Goal: Transaction & Acquisition: Purchase product/service

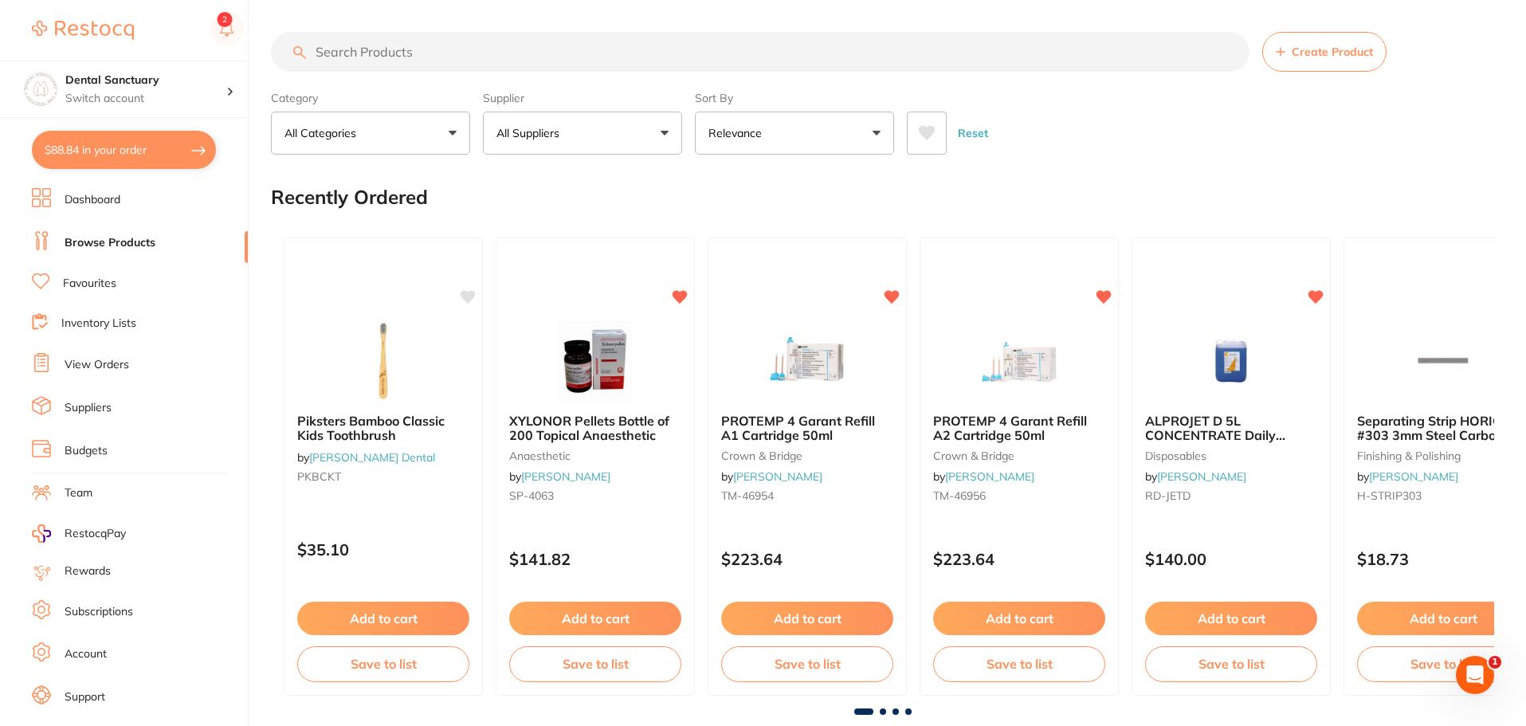
click at [108, 359] on link "View Orders" at bounding box center [97, 365] width 65 height 16
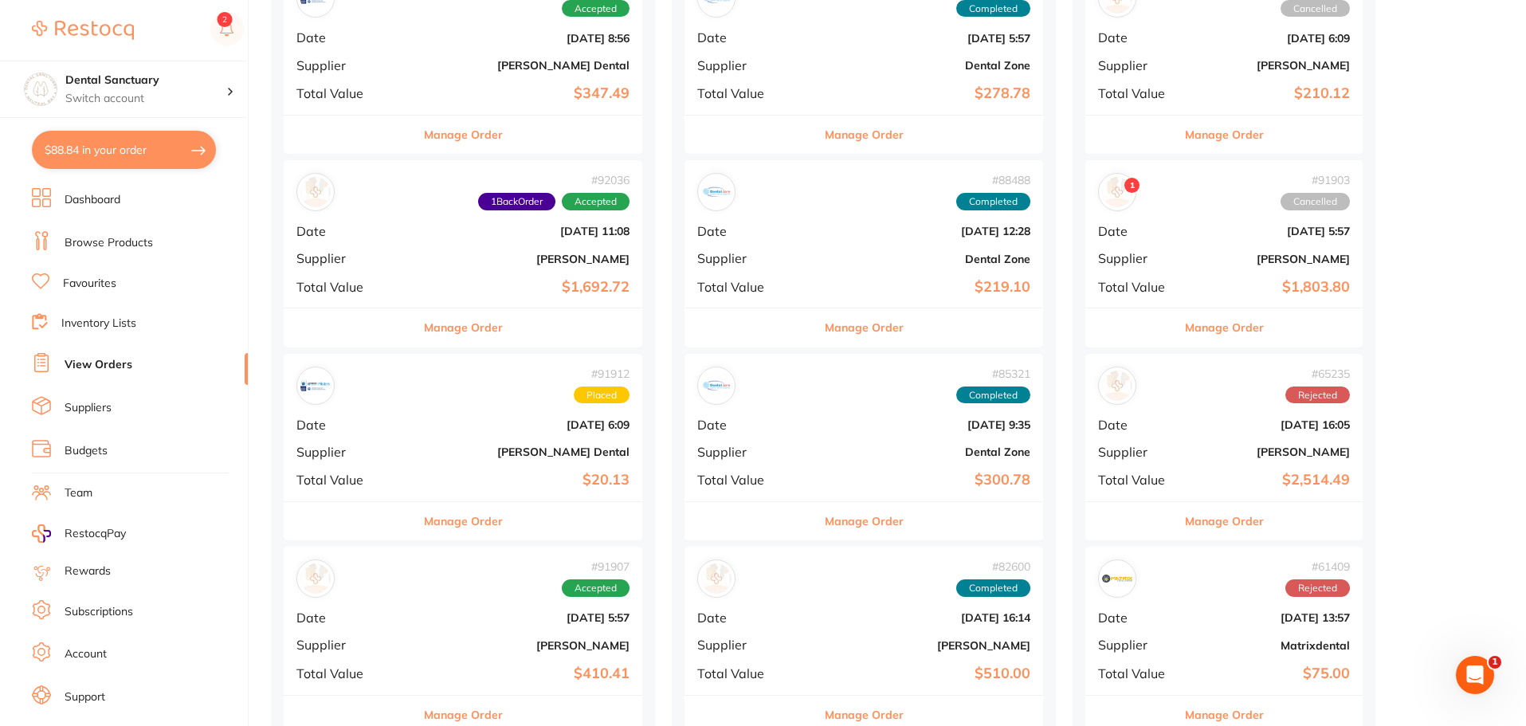
scroll to position [319, 0]
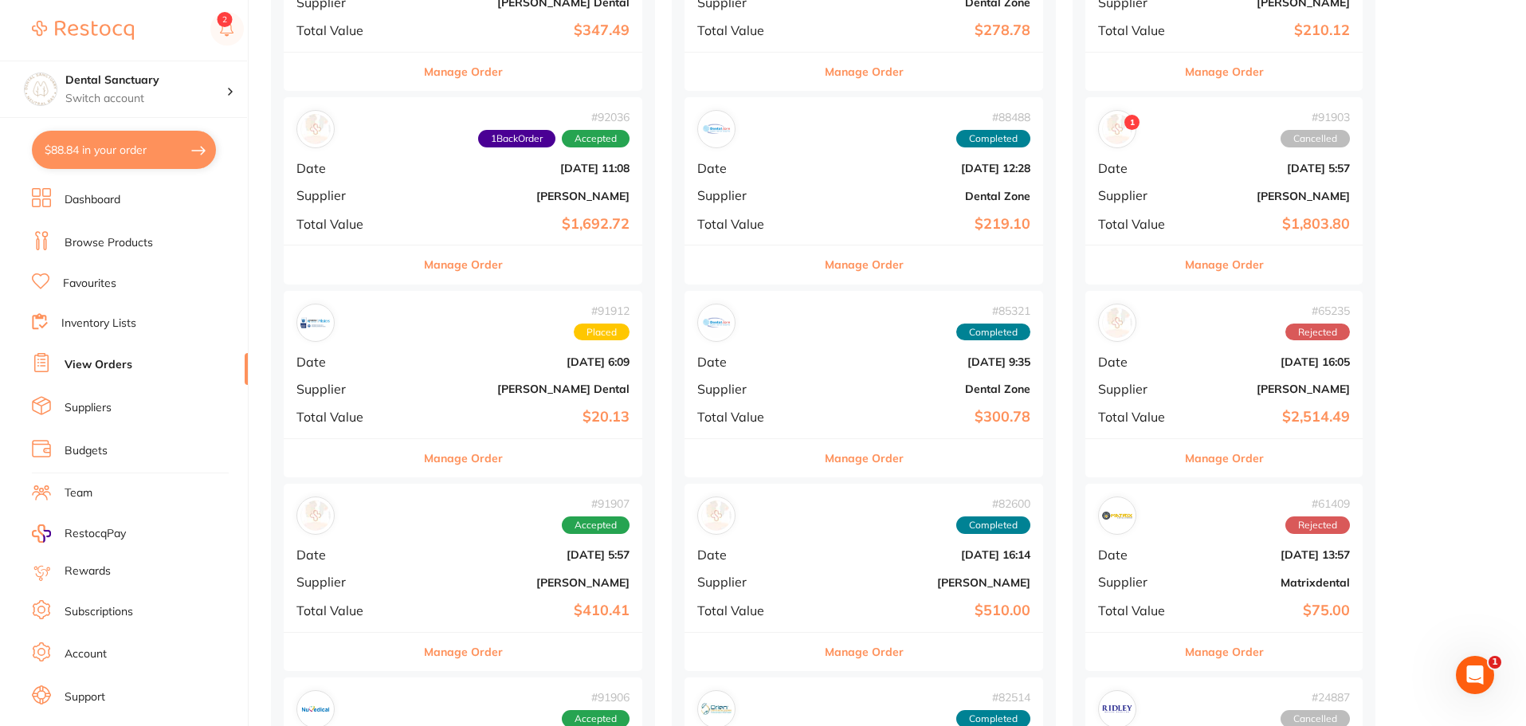
click at [462, 279] on button "Manage Order" at bounding box center [463, 264] width 79 height 38
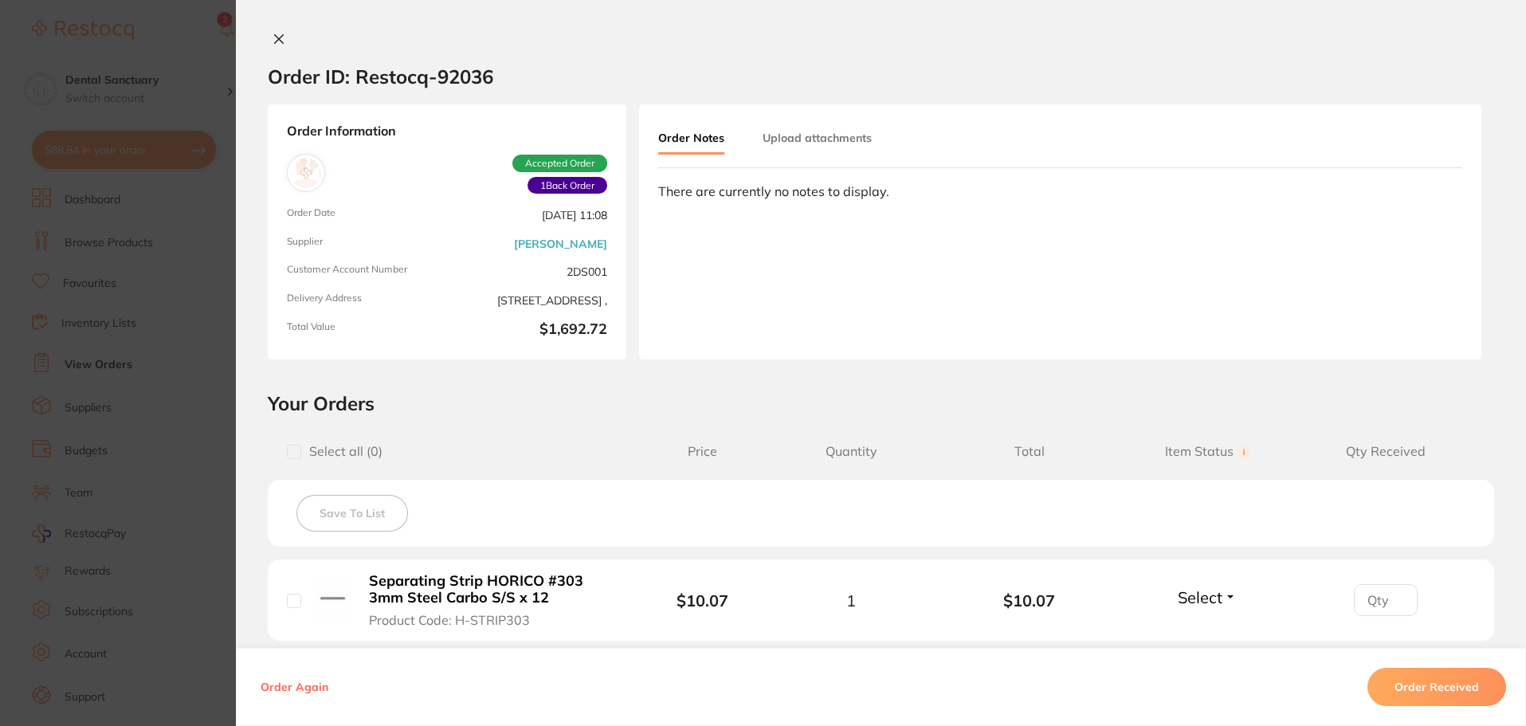
click at [275, 37] on icon at bounding box center [279, 39] width 9 height 9
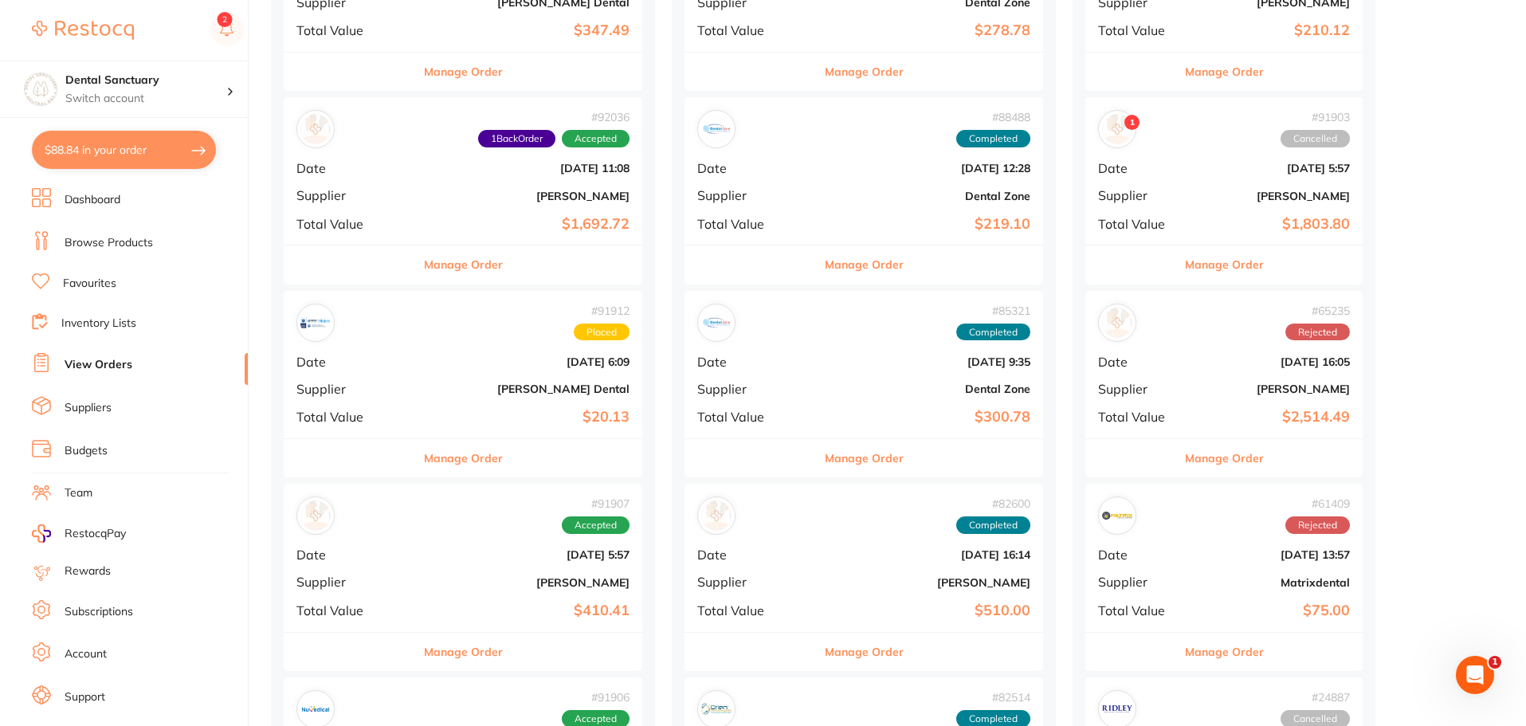
click at [454, 464] on button "Manage Order" at bounding box center [463, 458] width 79 height 38
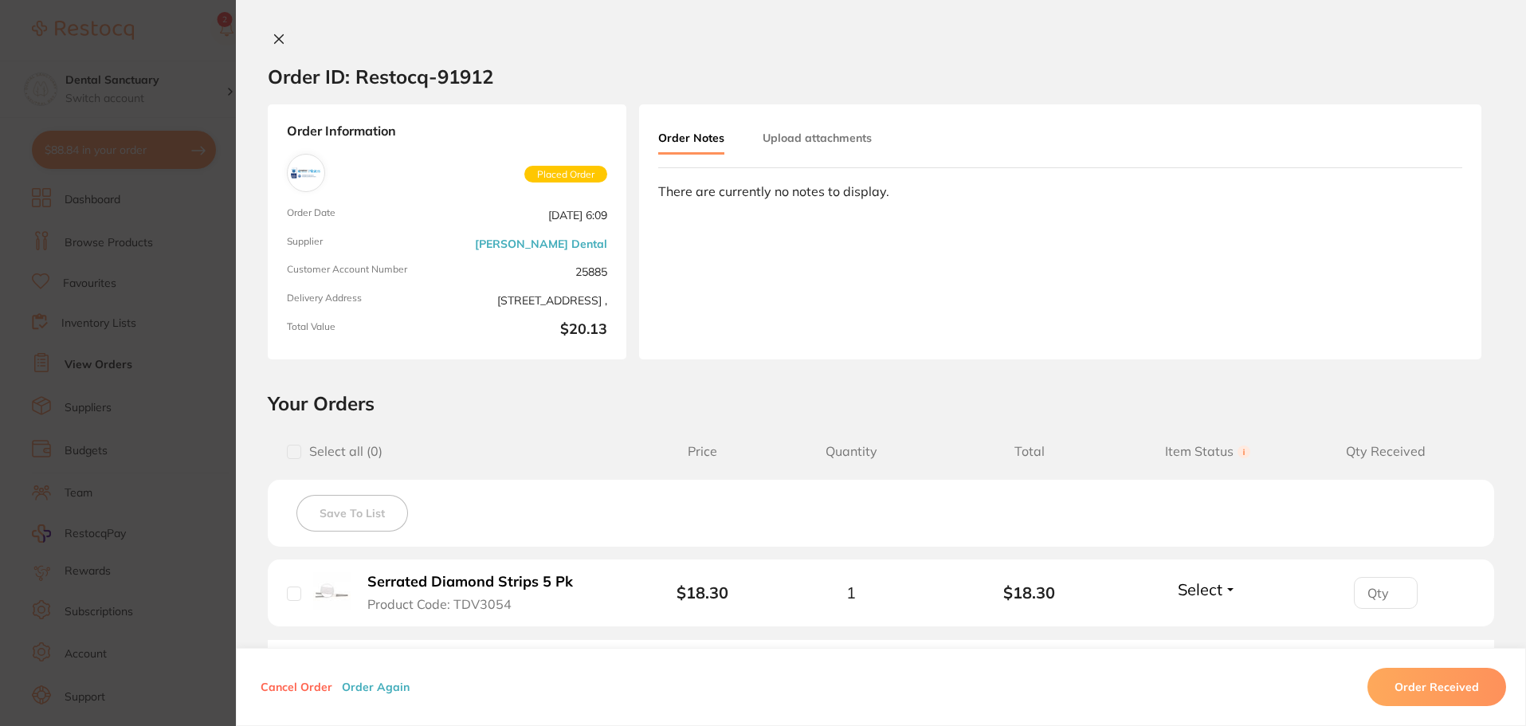
click at [272, 33] on icon at bounding box center [278, 39] width 13 height 13
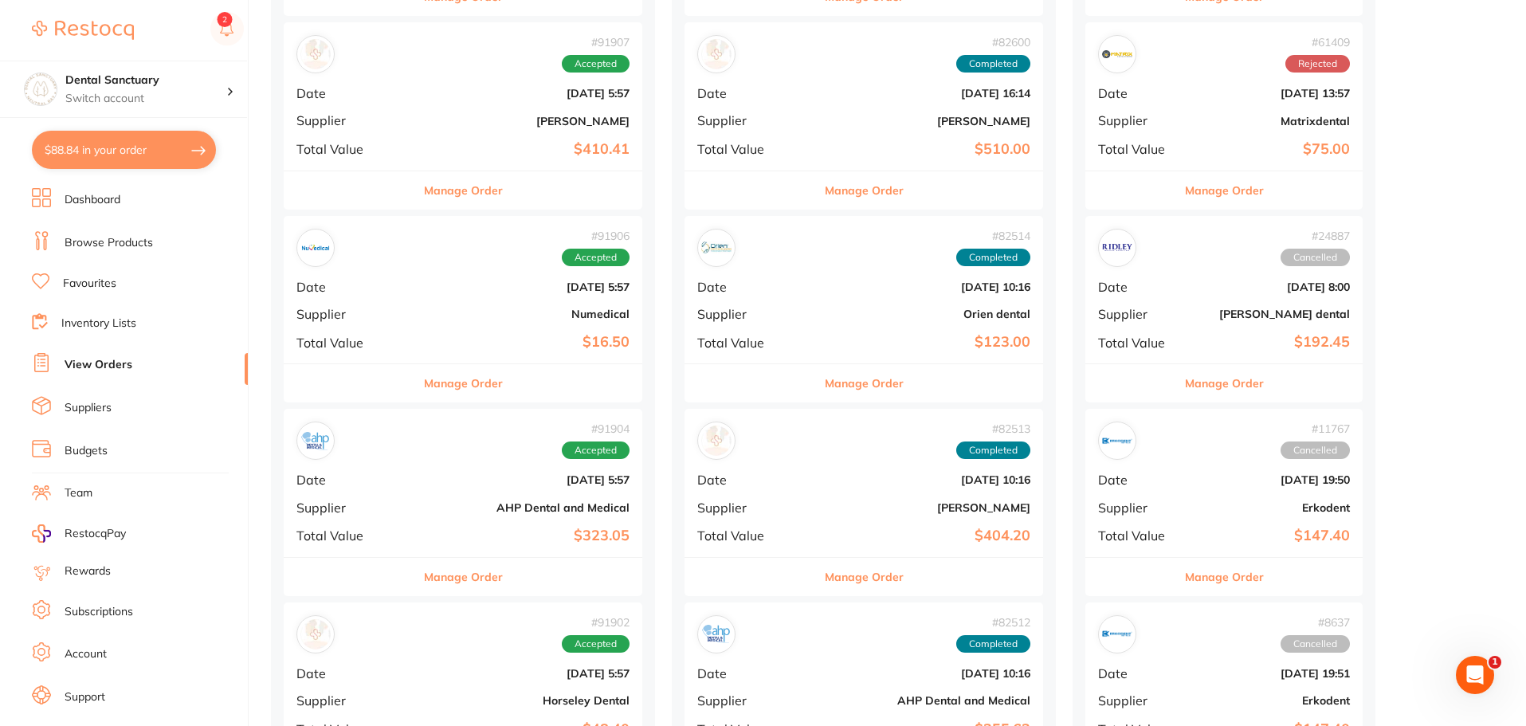
scroll to position [797, 0]
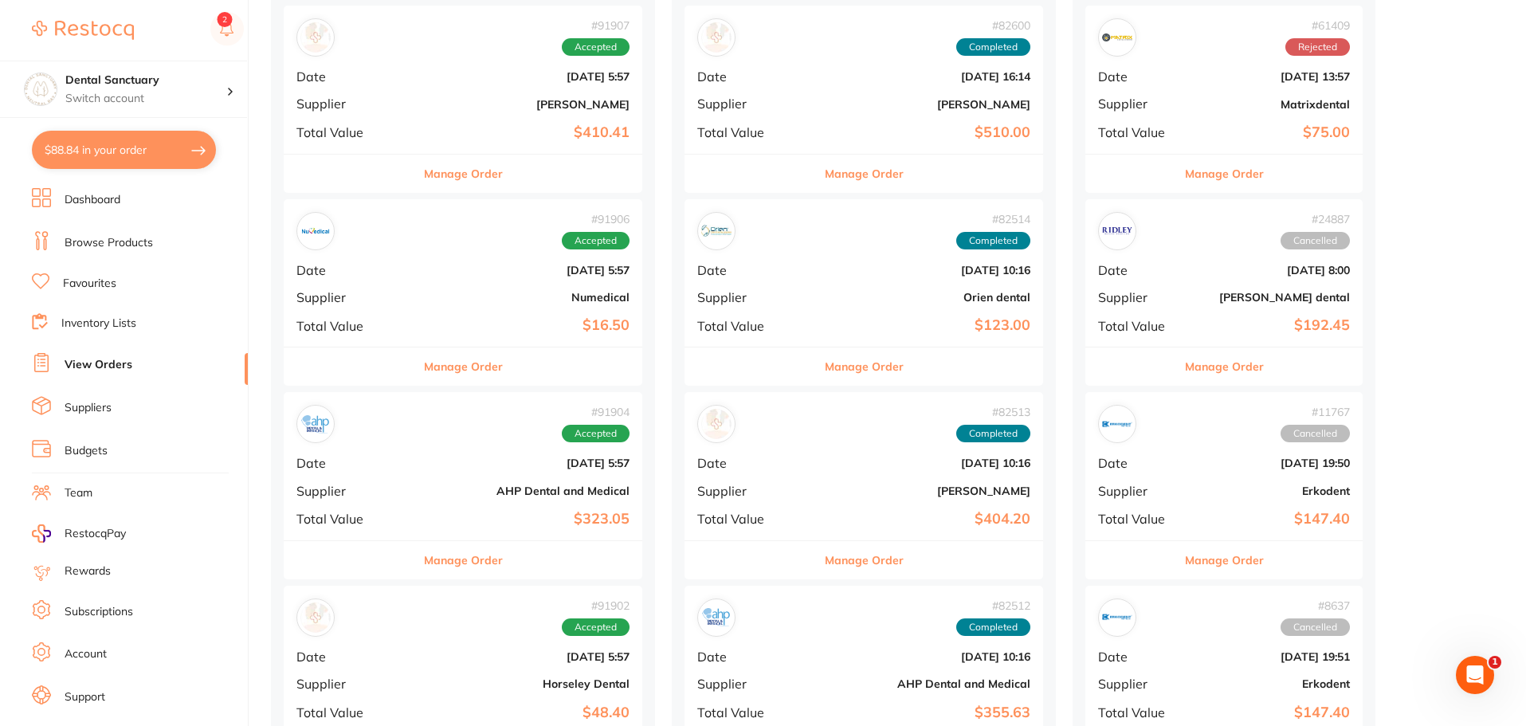
click at [453, 562] on button "Manage Order" at bounding box center [463, 560] width 79 height 38
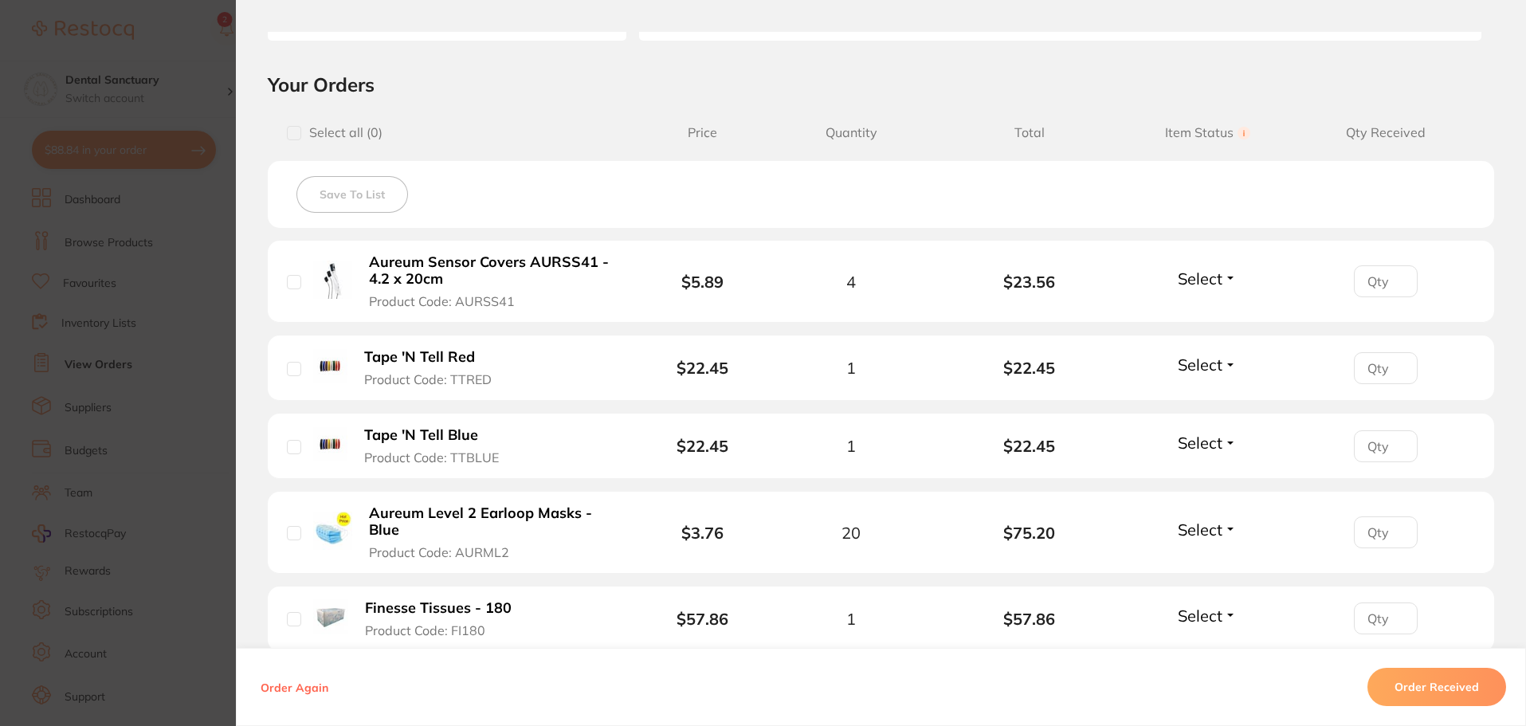
click at [1227, 444] on button "Select" at bounding box center [1207, 443] width 69 height 20
click at [1203, 508] on button "Back Order" at bounding box center [1207, 502] width 49 height 24
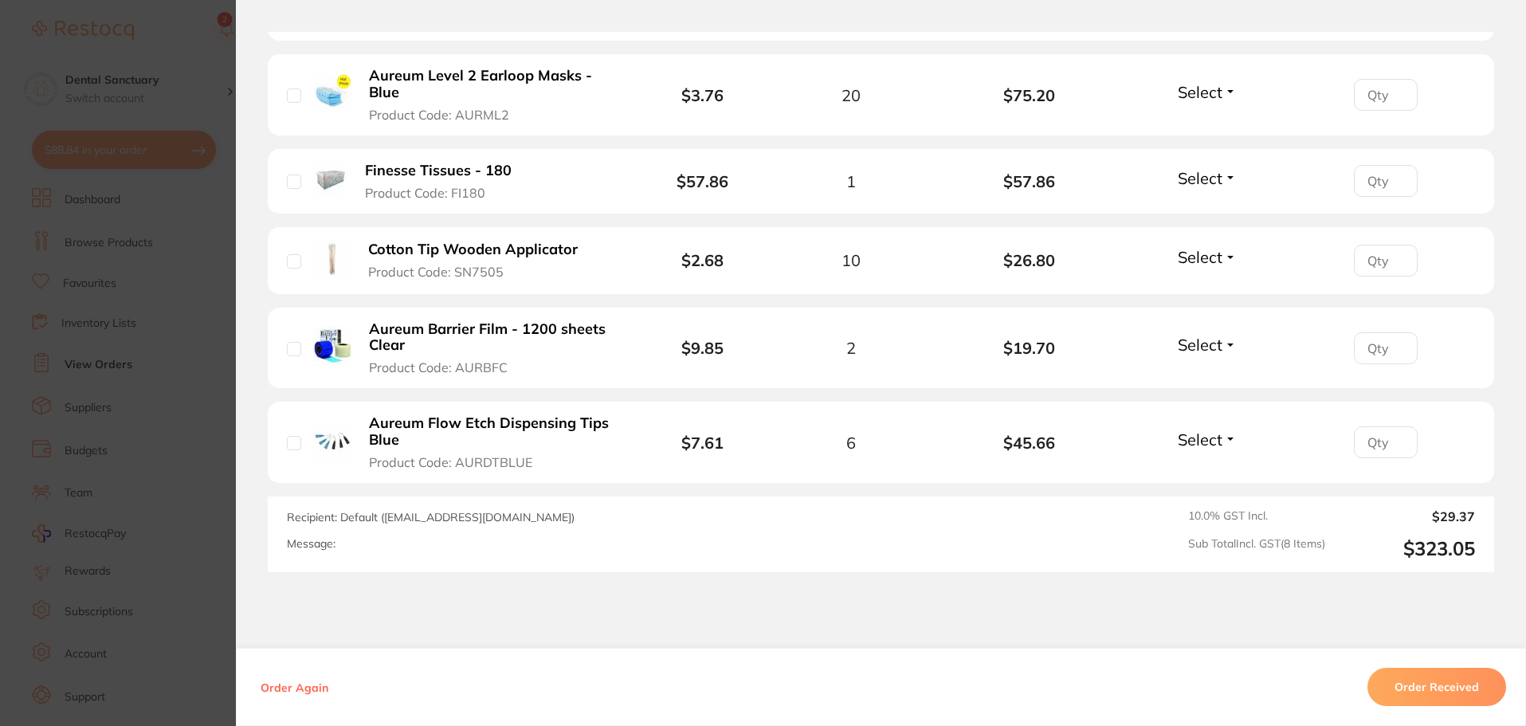
scroll to position [797, 0]
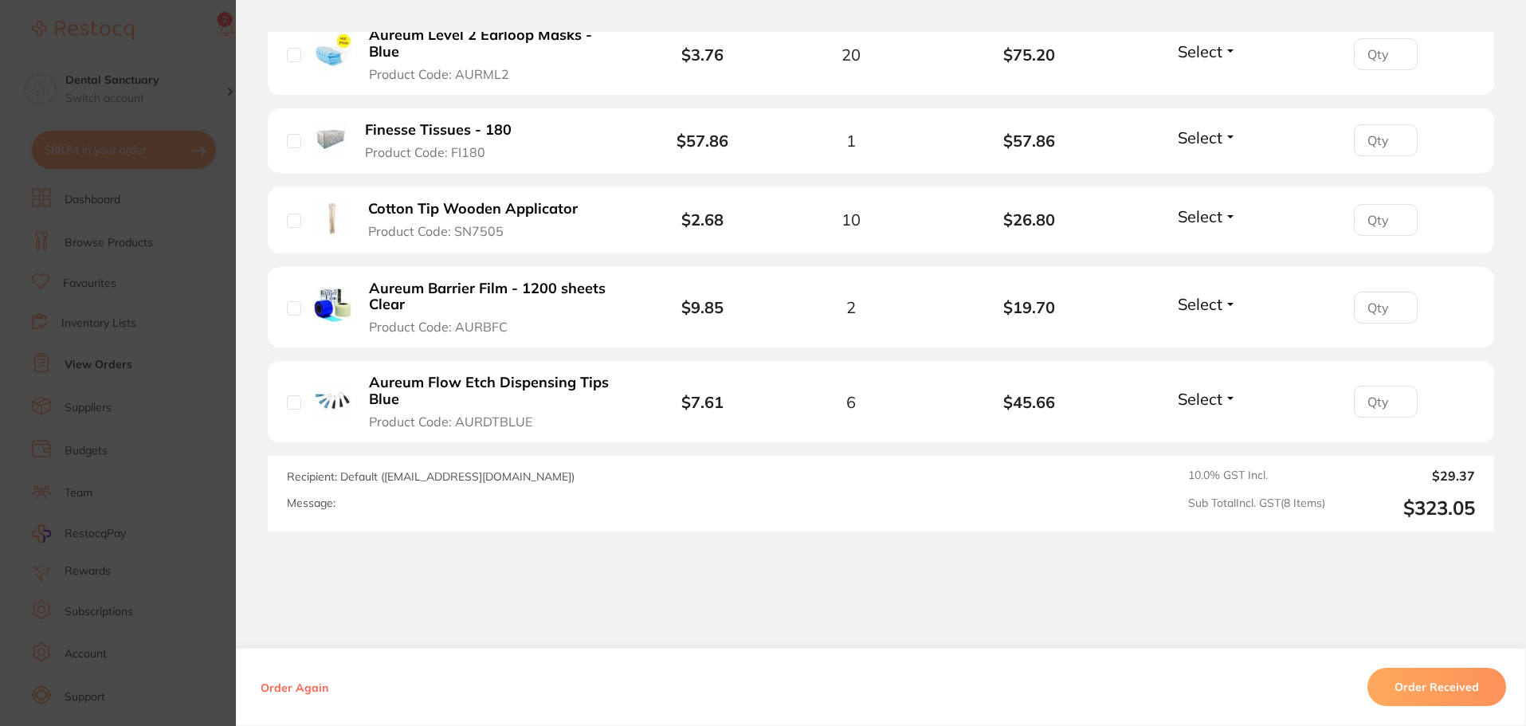
click at [1219, 394] on button "Select" at bounding box center [1207, 399] width 69 height 20
click at [1209, 433] on span "Received" at bounding box center [1207, 433] width 41 height 12
click at [1201, 304] on span "Select" at bounding box center [1199, 304] width 45 height 20
click at [1206, 330] on button "Received" at bounding box center [1207, 339] width 41 height 25
click at [1213, 217] on span "Select" at bounding box center [1199, 216] width 45 height 20
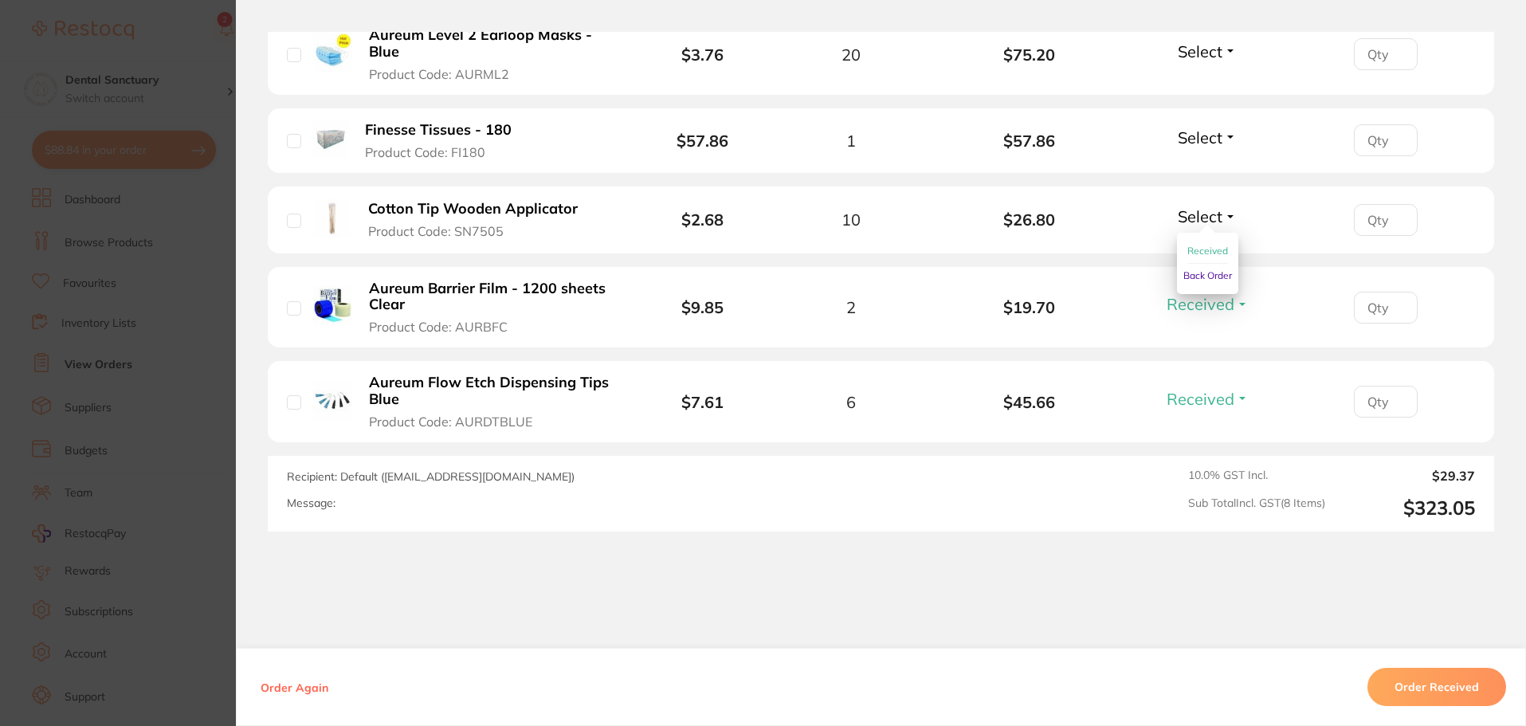
click at [1190, 251] on span "Received" at bounding box center [1207, 251] width 41 height 12
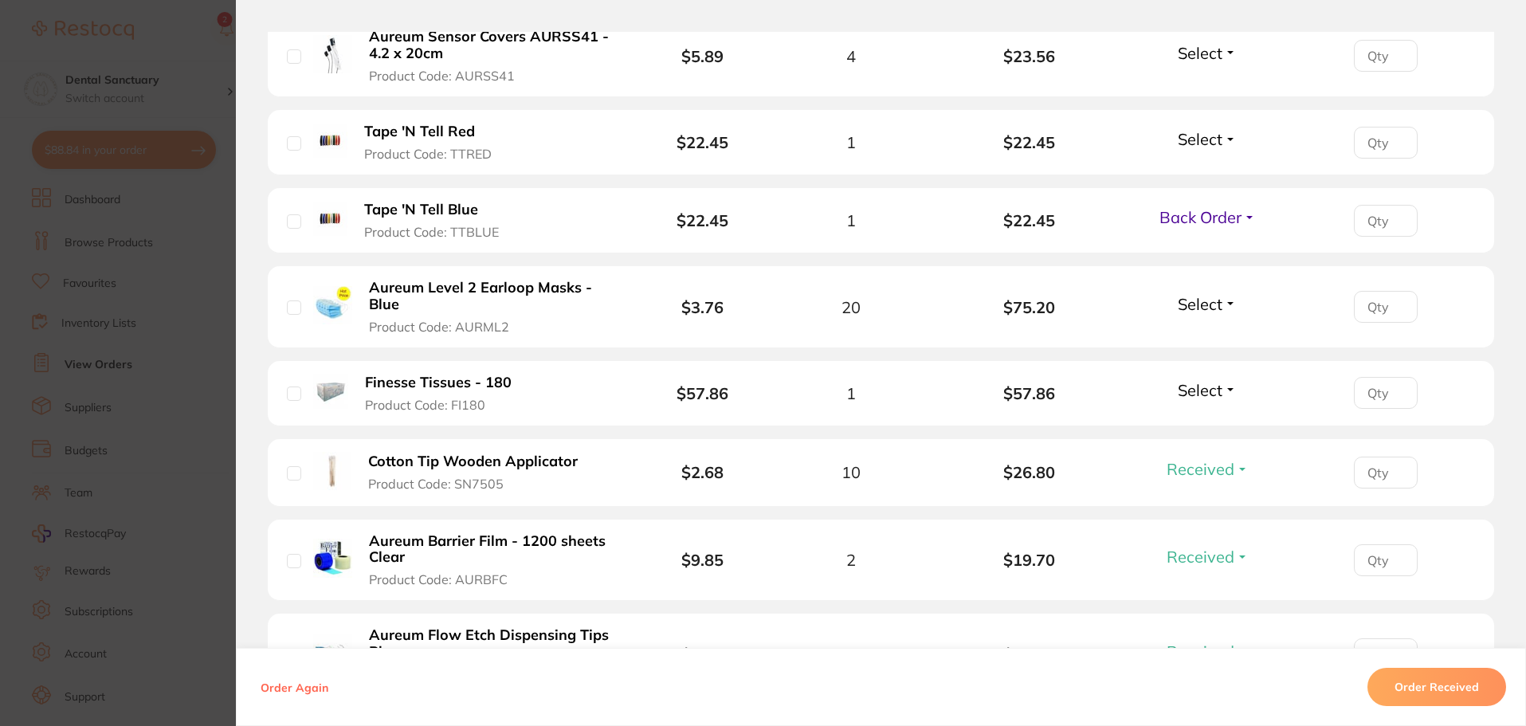
scroll to position [478, 0]
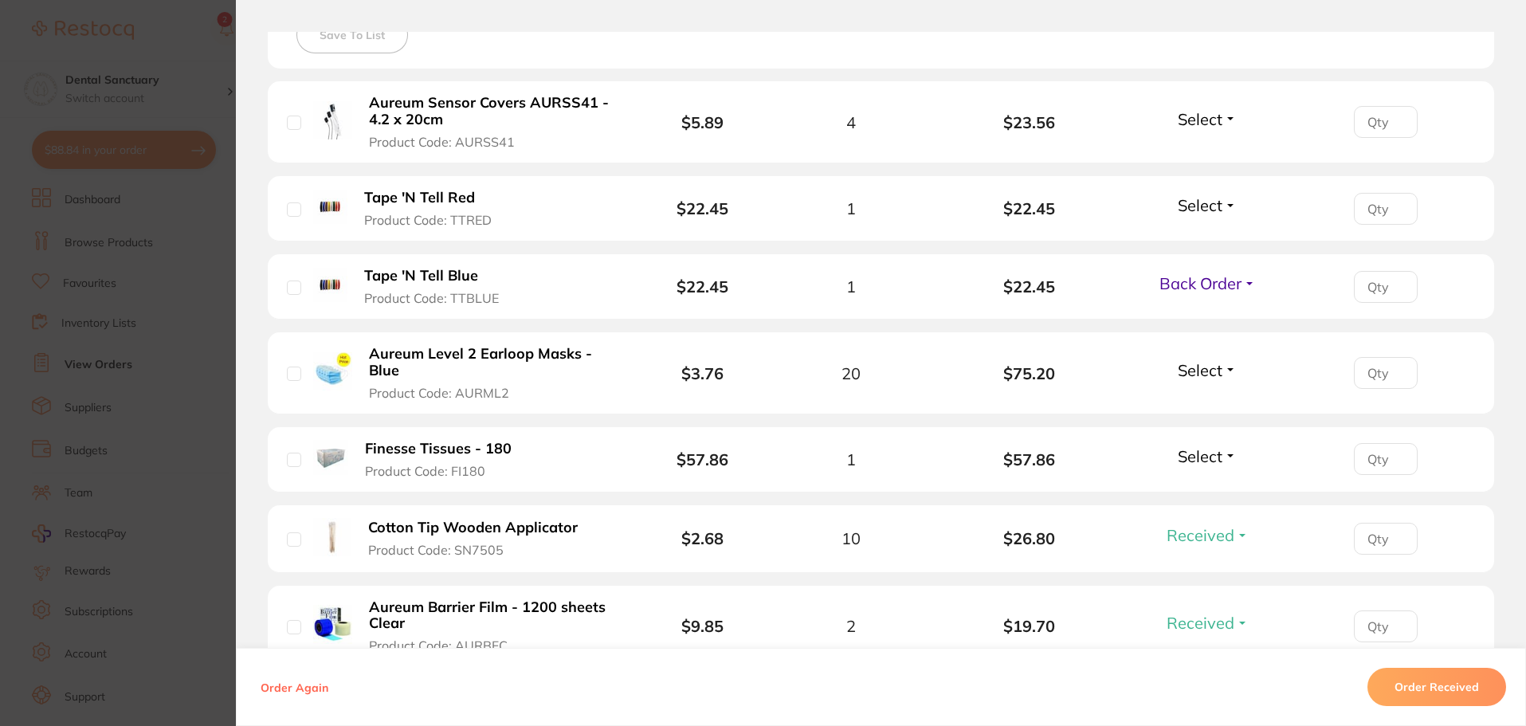
click at [1204, 456] on span "Select" at bounding box center [1199, 456] width 45 height 20
click at [1209, 480] on button "Received" at bounding box center [1207, 491] width 41 height 25
click at [1215, 373] on span "Select" at bounding box center [1199, 370] width 45 height 20
click at [1217, 409] on span "Received" at bounding box center [1207, 404] width 41 height 12
click at [1211, 202] on span "Select" at bounding box center [1199, 205] width 45 height 20
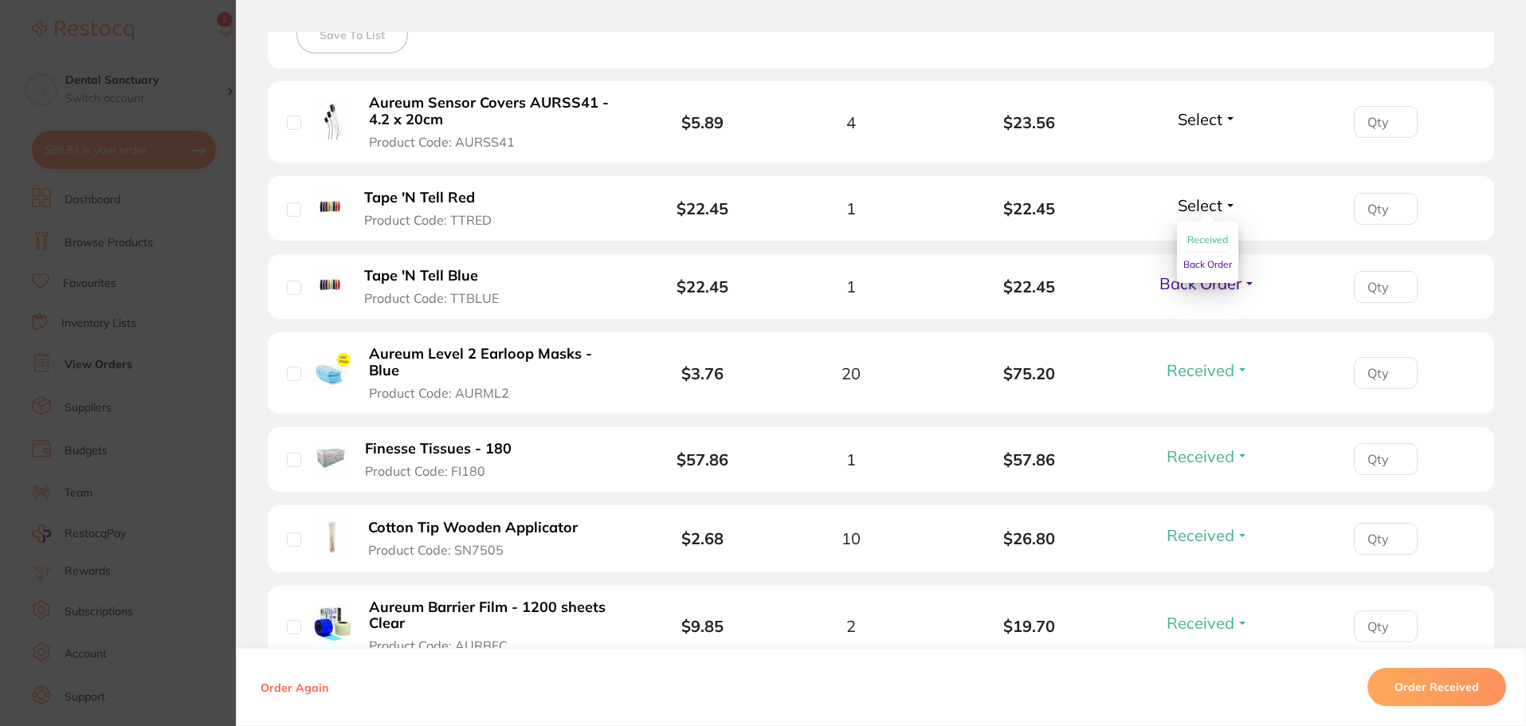
click at [1204, 243] on span "Received" at bounding box center [1207, 239] width 41 height 12
click at [1193, 119] on span "Select" at bounding box center [1199, 119] width 45 height 20
click at [1197, 160] on button "Received" at bounding box center [1207, 154] width 41 height 25
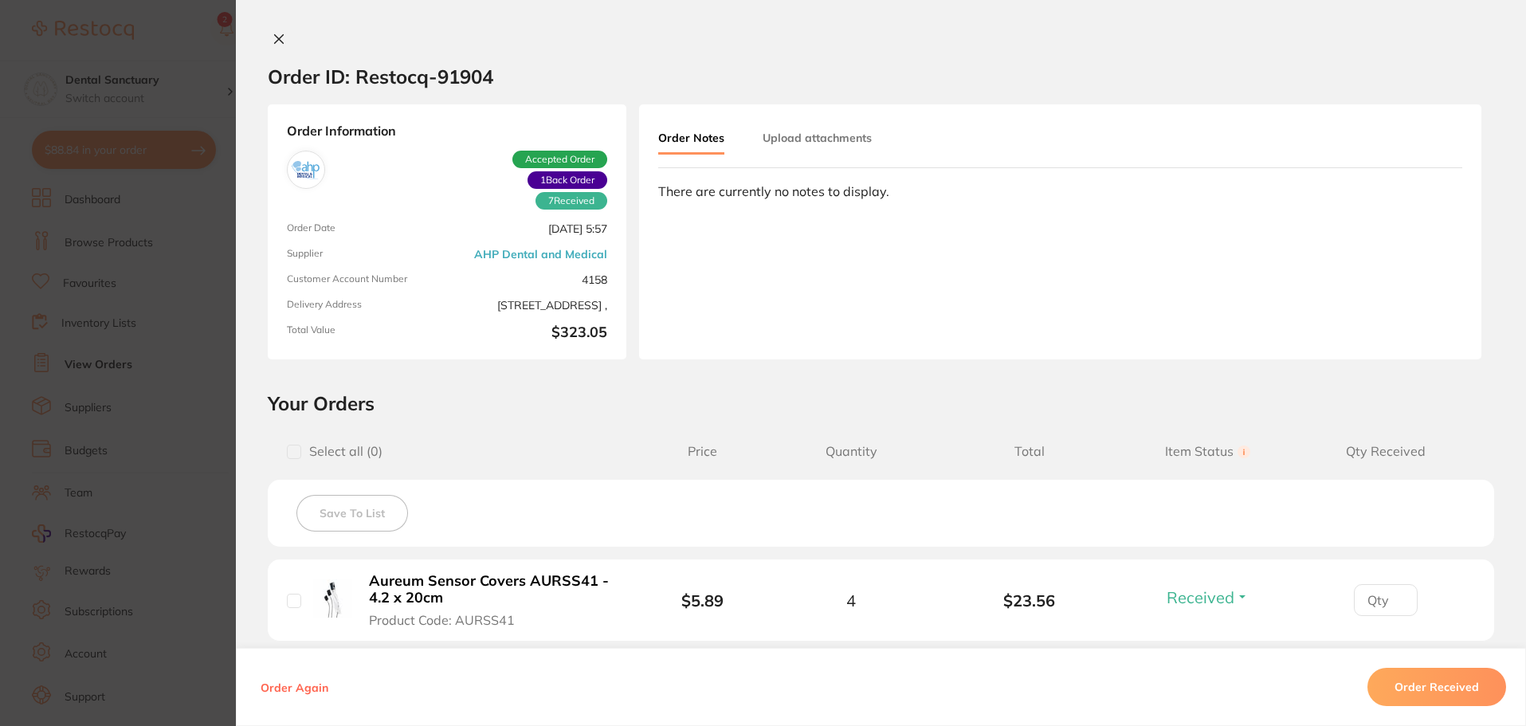
scroll to position [319, 0]
click at [272, 34] on icon at bounding box center [278, 39] width 13 height 13
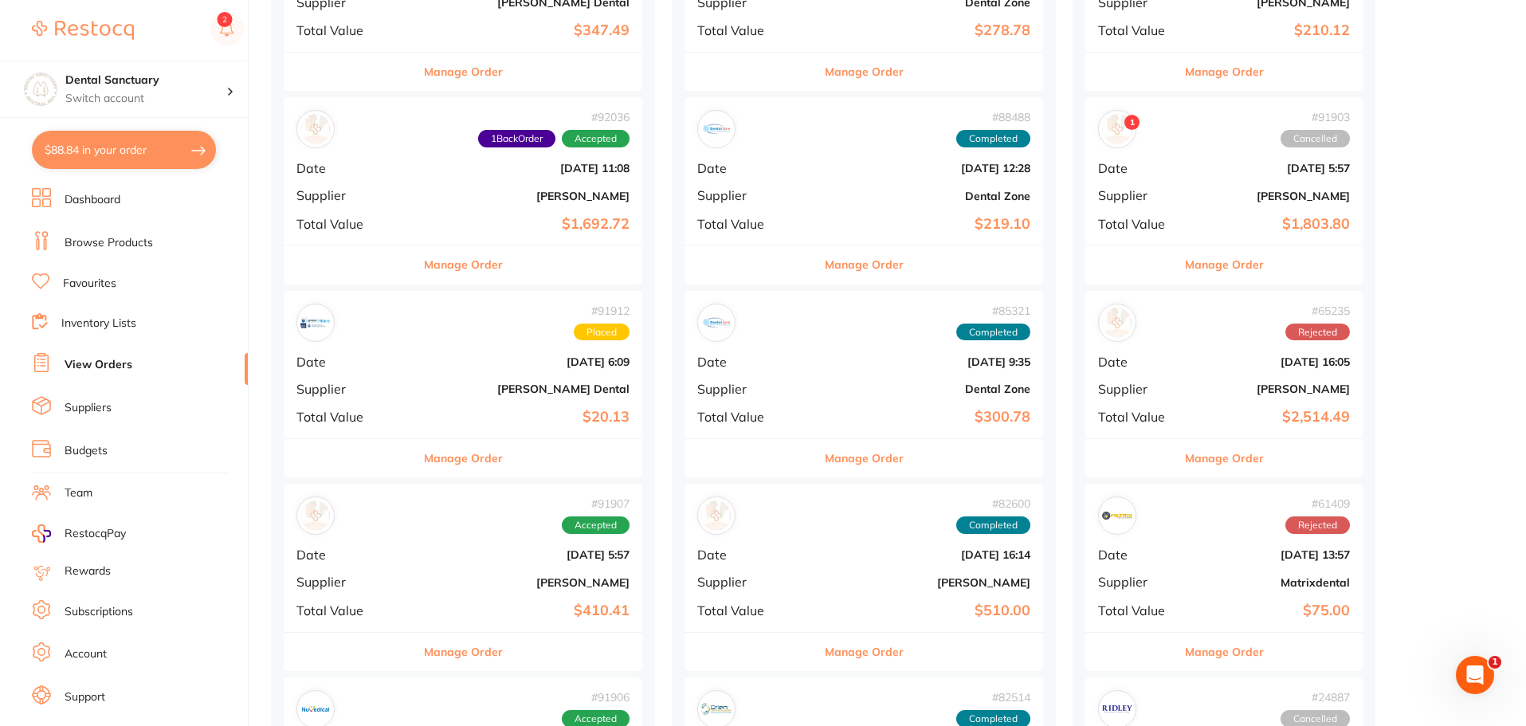
click at [119, 238] on link "Browse Products" at bounding box center [109, 243] width 88 height 16
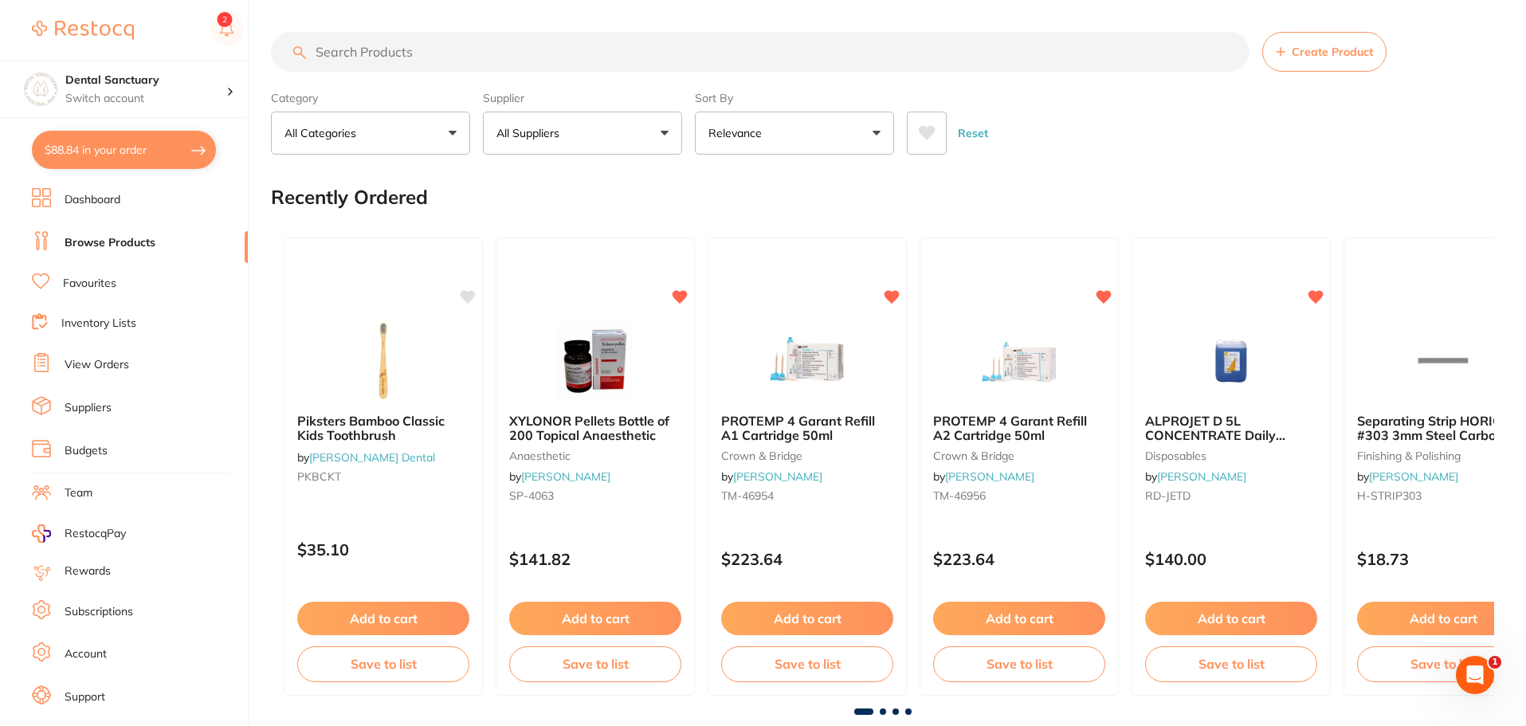
click at [410, 41] on input "search" at bounding box center [760, 52] width 978 height 40
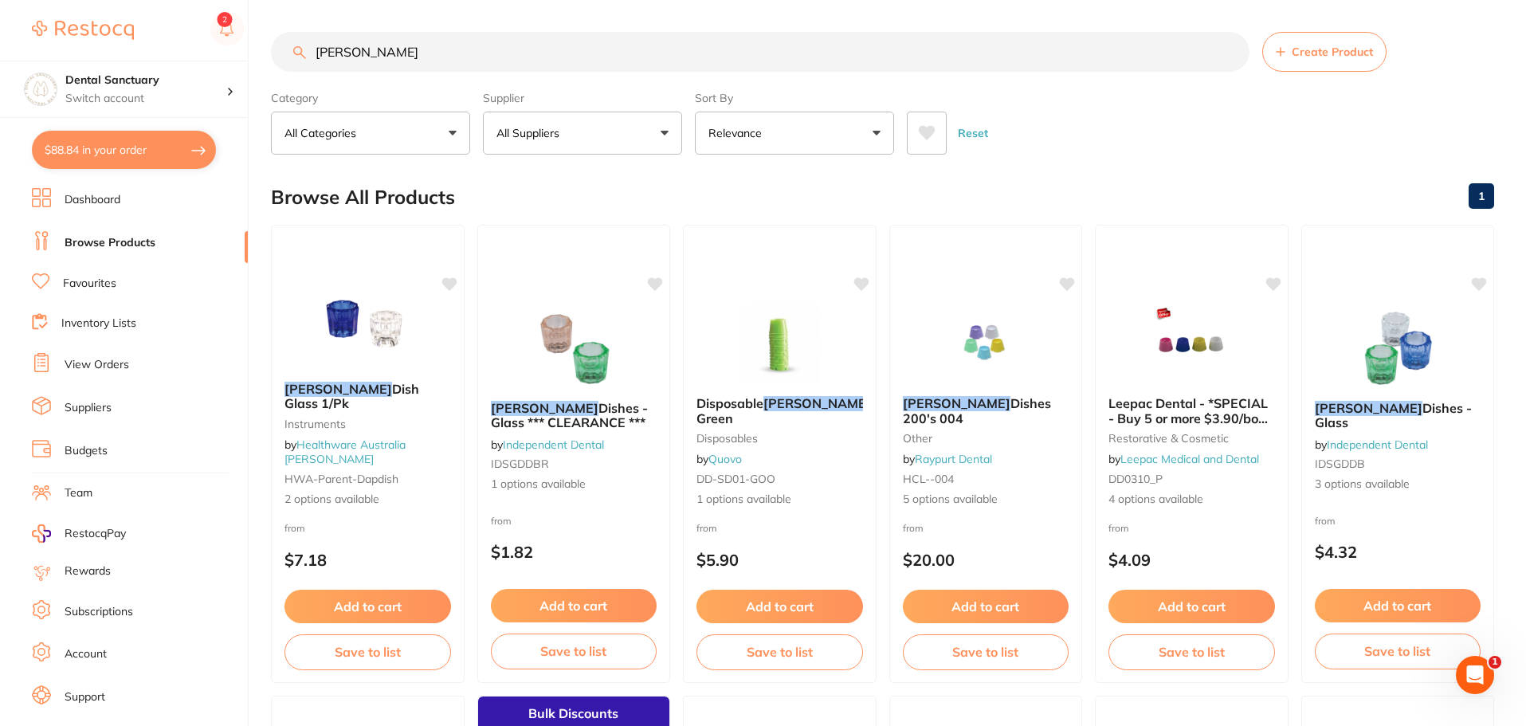
type input "[PERSON_NAME]"
click at [509, 123] on button "All Suppliers" at bounding box center [582, 133] width 199 height 43
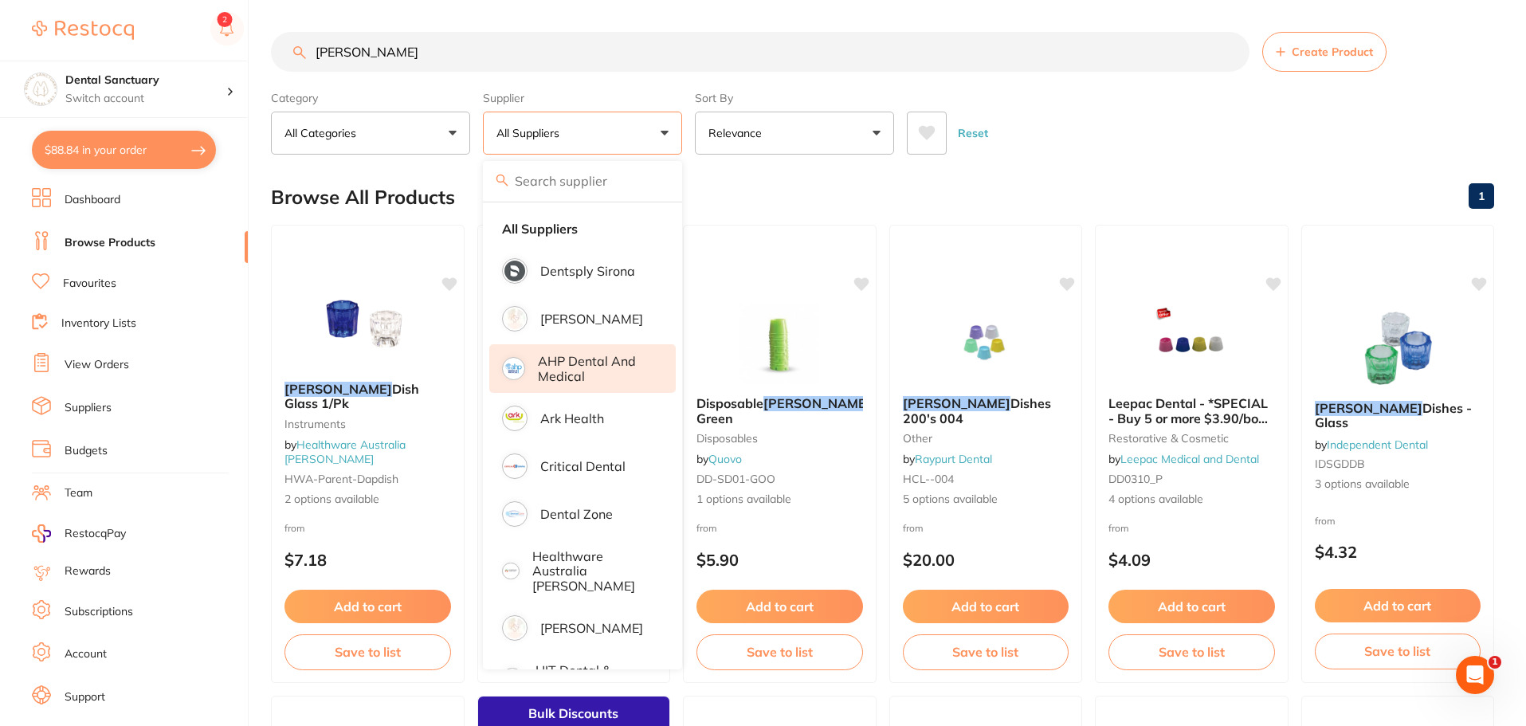
click at [548, 368] on p "AHP Dental and Medical" at bounding box center [596, 368] width 116 height 29
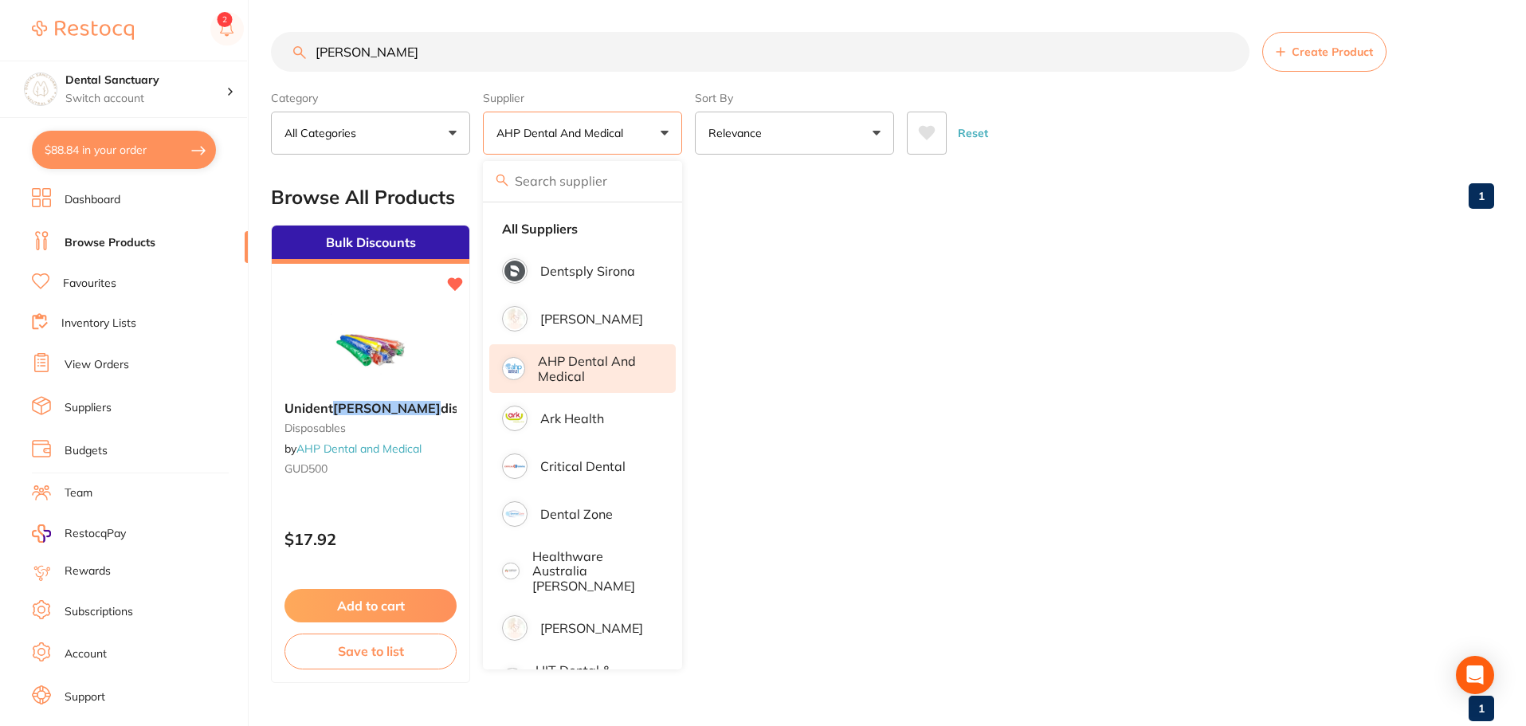
click at [1009, 208] on div "Browse All Products 1" at bounding box center [882, 196] width 1223 height 53
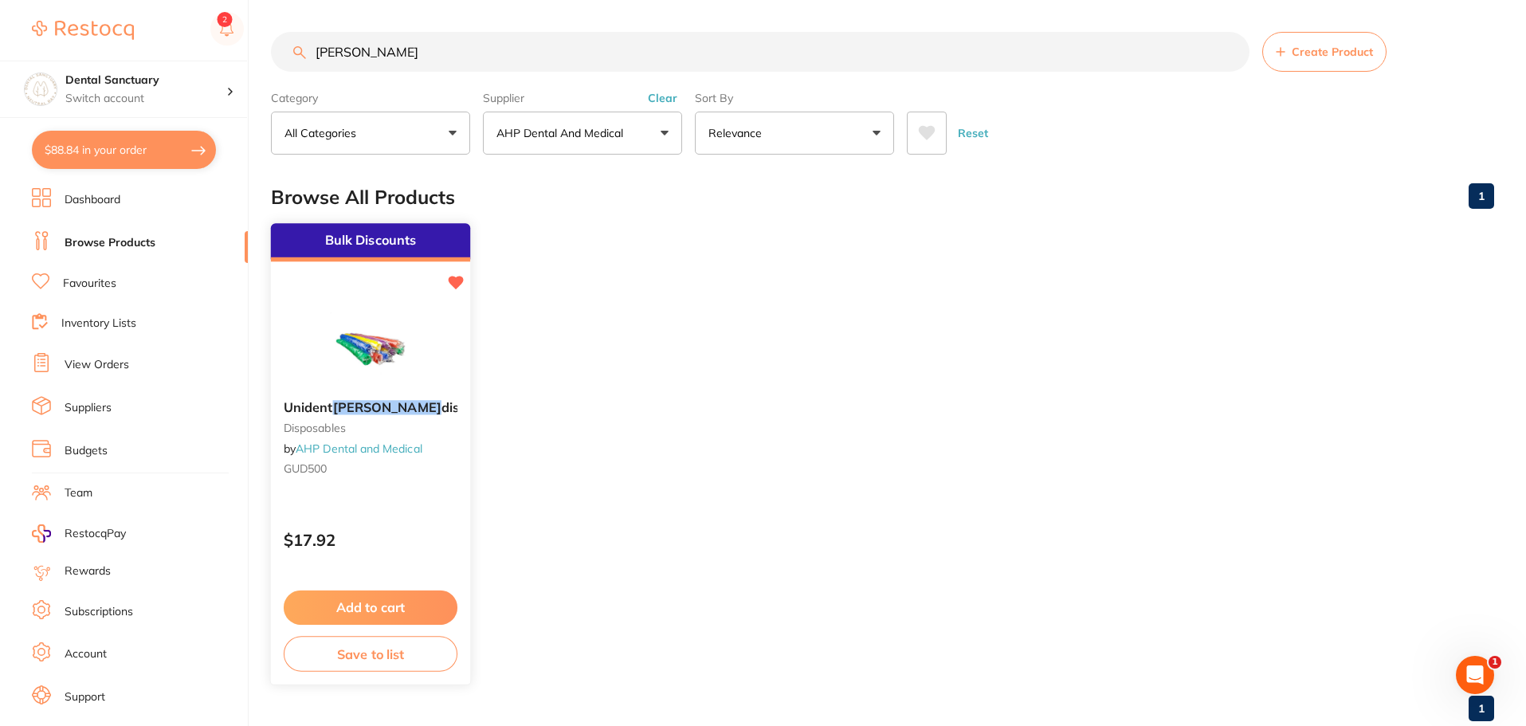
click at [388, 399] on div "Unident [PERSON_NAME] dishes disposables by AHP Dental and Medical GUD500" at bounding box center [370, 440] width 199 height 107
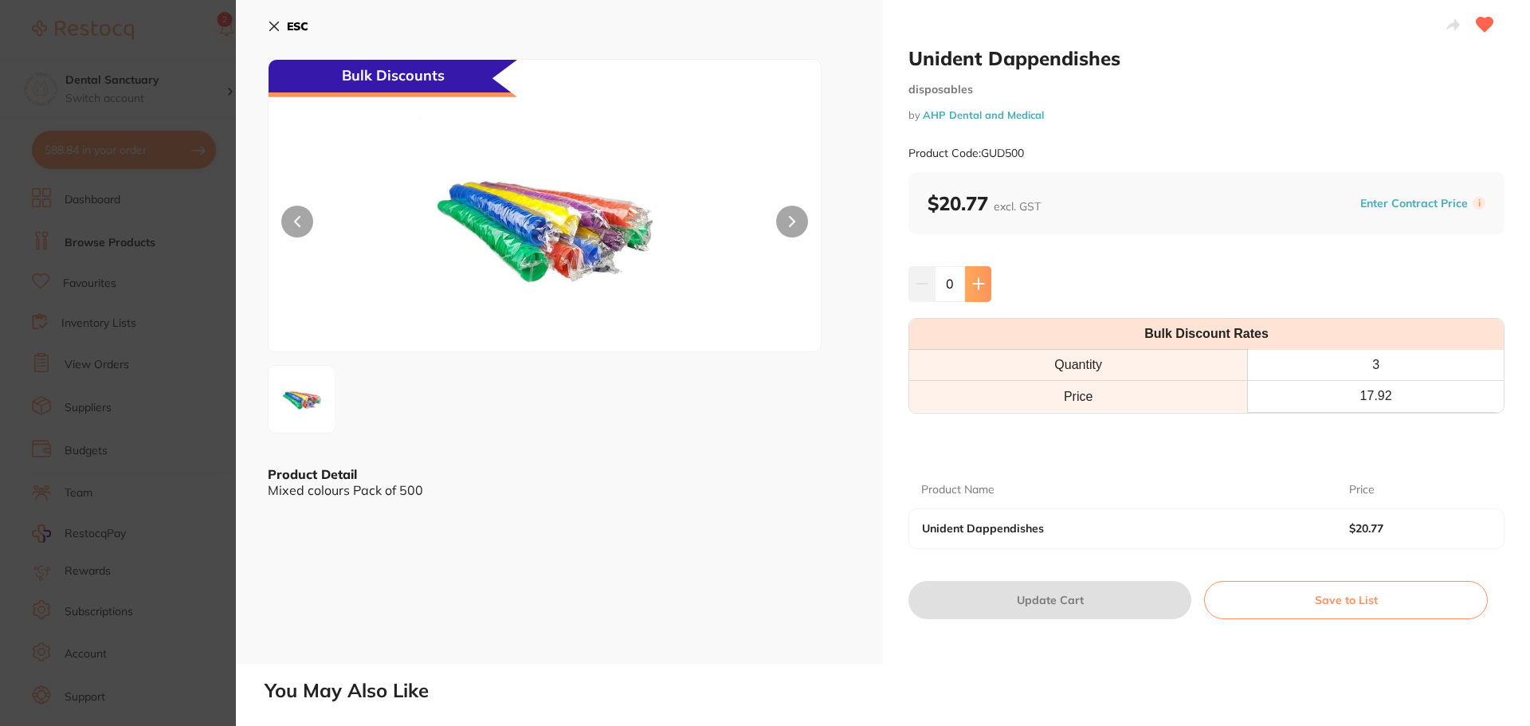
click at [985, 288] on button at bounding box center [978, 283] width 26 height 35
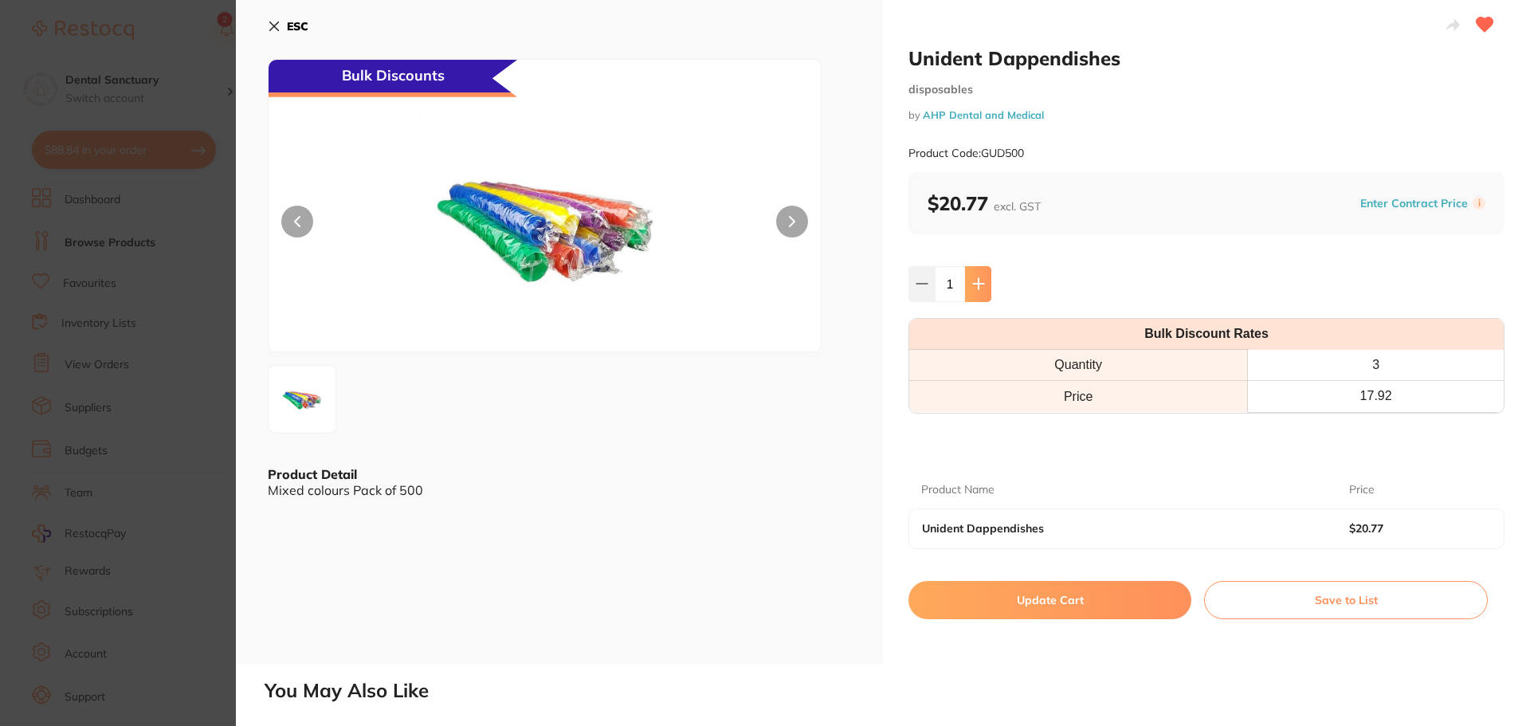
click at [985, 288] on button at bounding box center [978, 283] width 26 height 35
type input "3"
click at [1043, 591] on button "Update Cart" at bounding box center [1049, 600] width 283 height 38
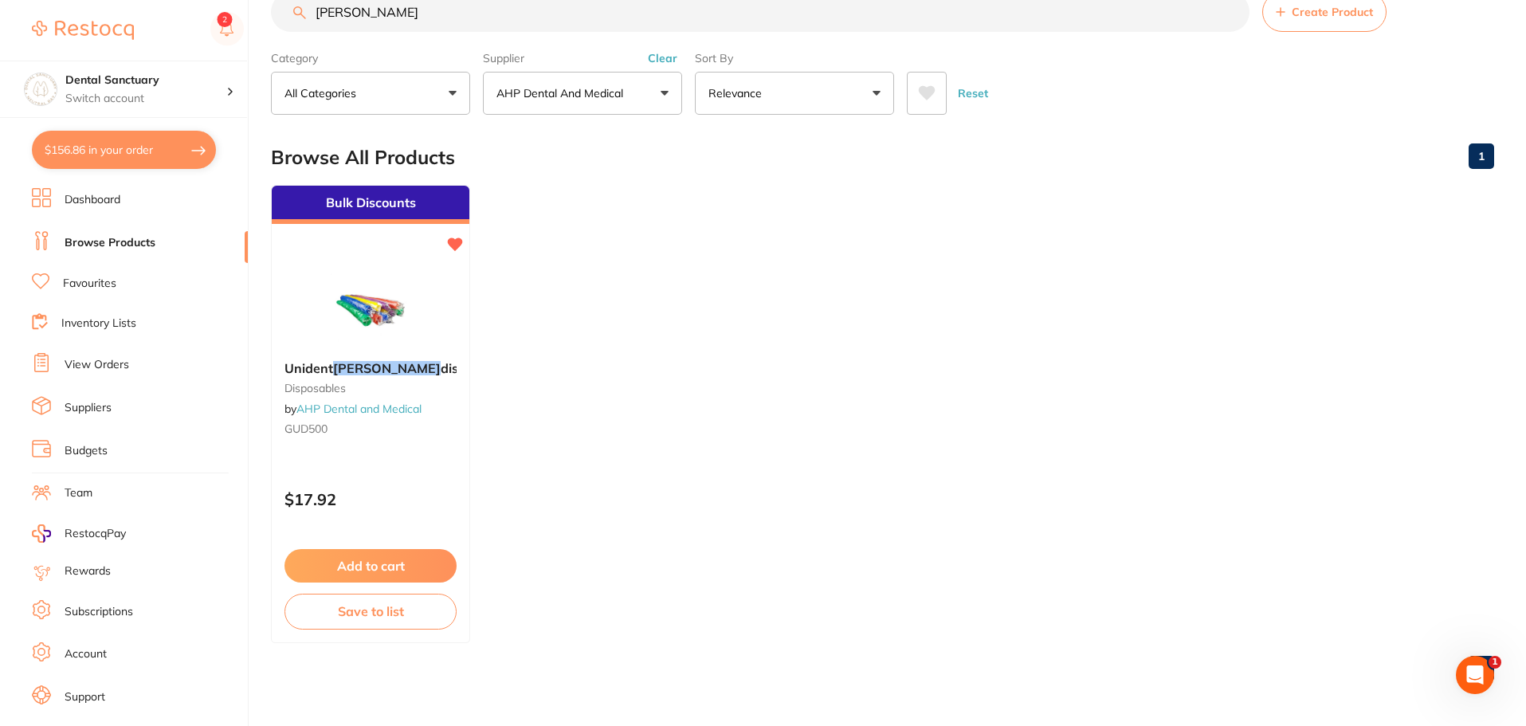
scroll to position [1, 0]
drag, startPoint x: 378, startPoint y: 21, endPoint x: 186, endPoint y: 21, distance: 192.0
click at [186, 21] on div "$156.86 Dental Sanctuary Switch account Dental Sanctuary $156.86 in your order …" at bounding box center [763, 323] width 1526 height 726
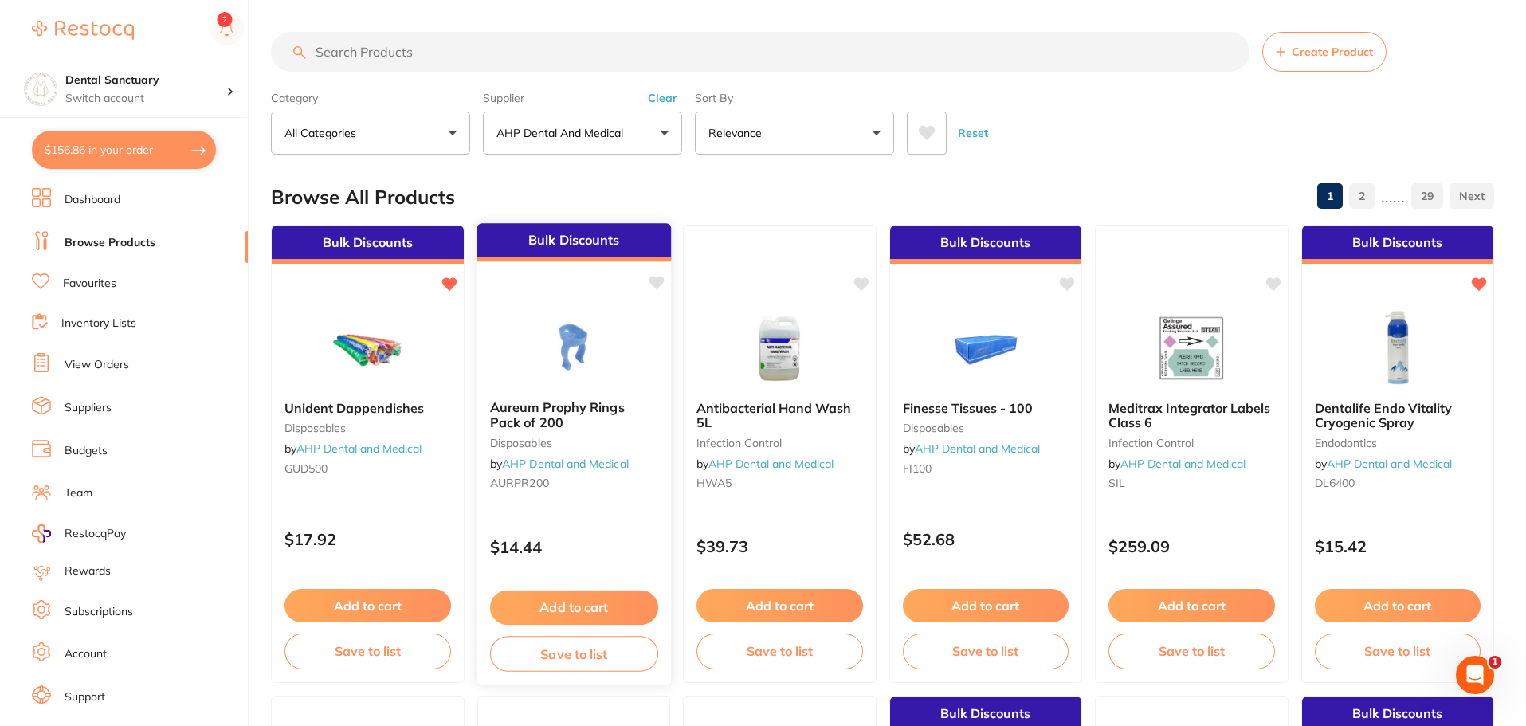
scroll to position [0, 0]
click at [97, 274] on li "Favourites" at bounding box center [140, 283] width 216 height 21
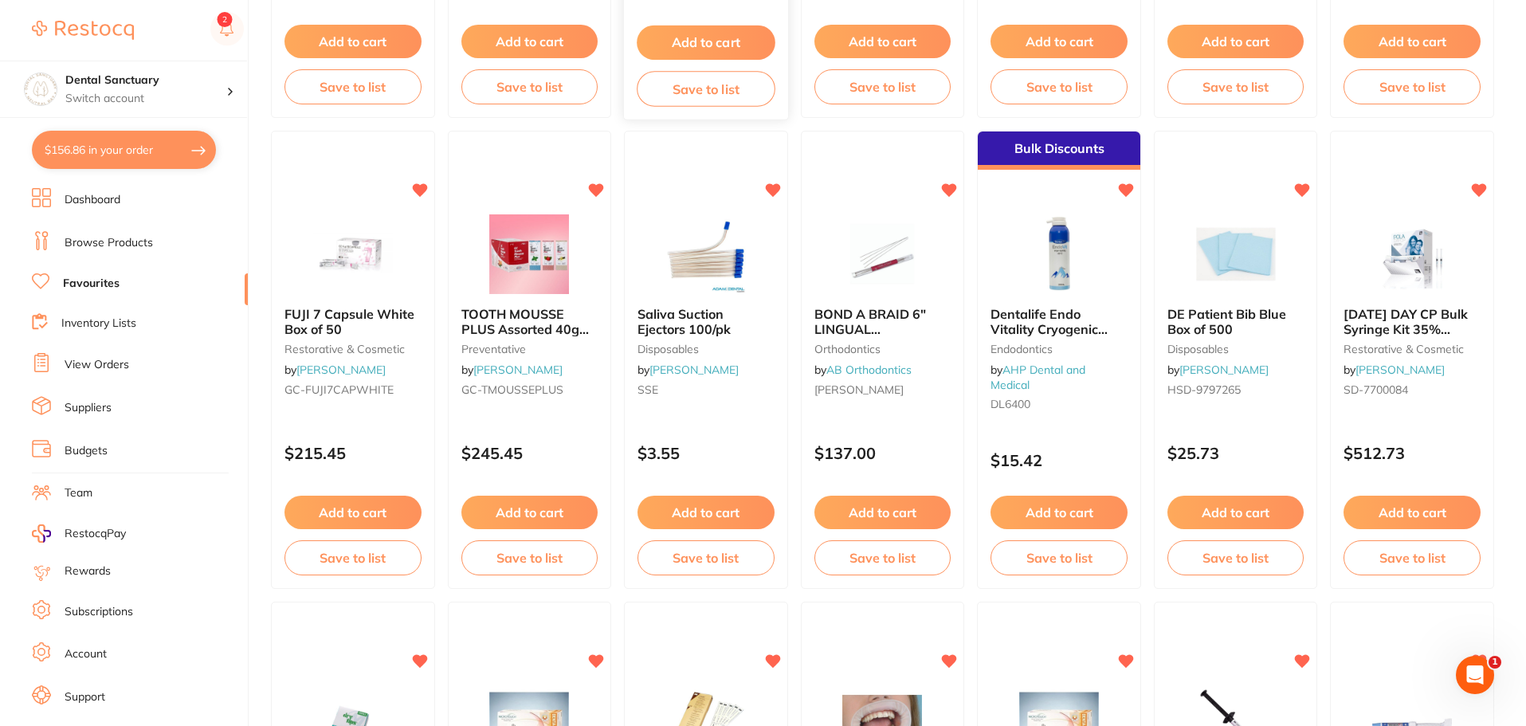
scroll to position [558, 0]
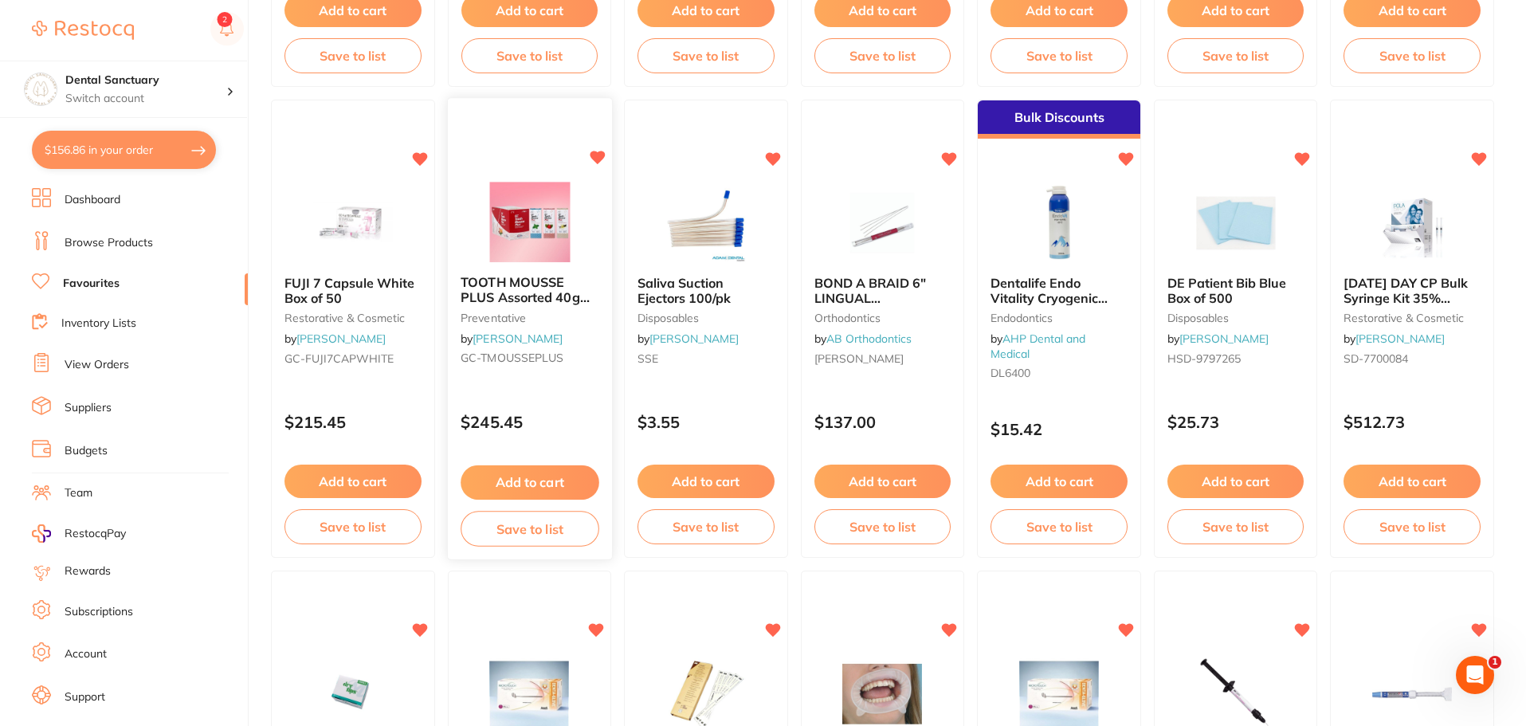
click at [562, 294] on span "TOOTH MOUSSE PLUS Assorted 40g Tube 4 x Mint & Straw 2 x Van" at bounding box center [527, 305] width 135 height 61
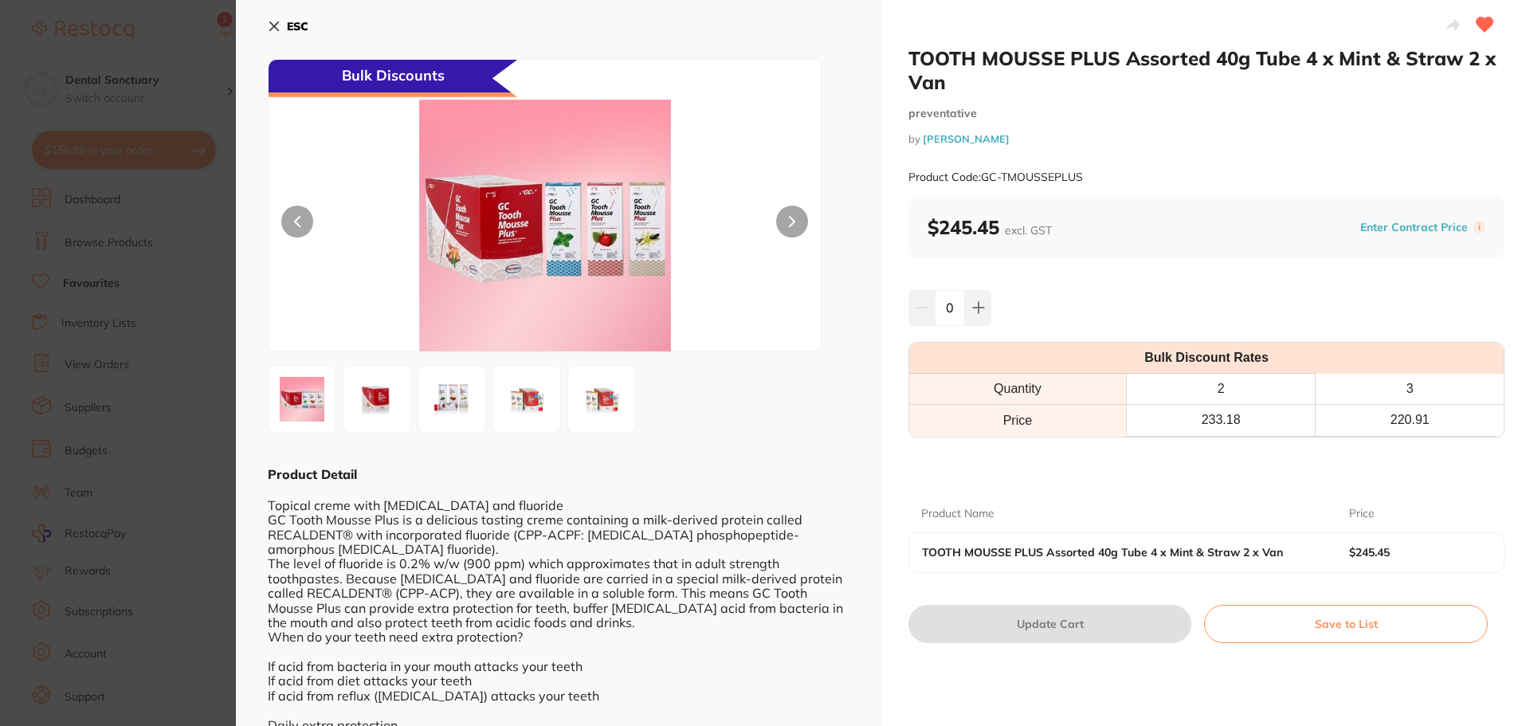
click at [265, 27] on div "ESC Bulk Discounts Product Detail Topical creme with [MEDICAL_DATA] and fluorid…" at bounding box center [559, 541] width 647 height 1082
click at [269, 29] on icon at bounding box center [274, 26] width 13 height 13
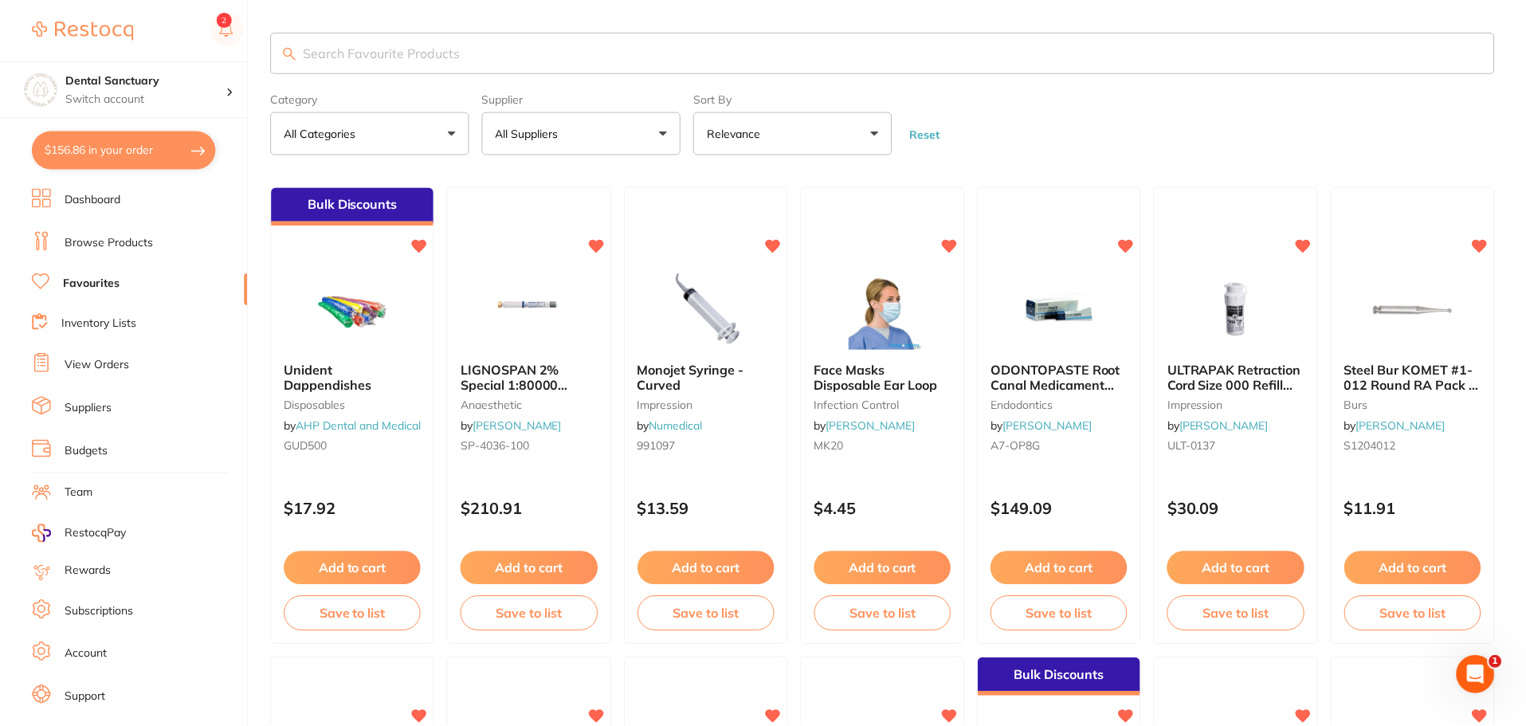
scroll to position [558, 0]
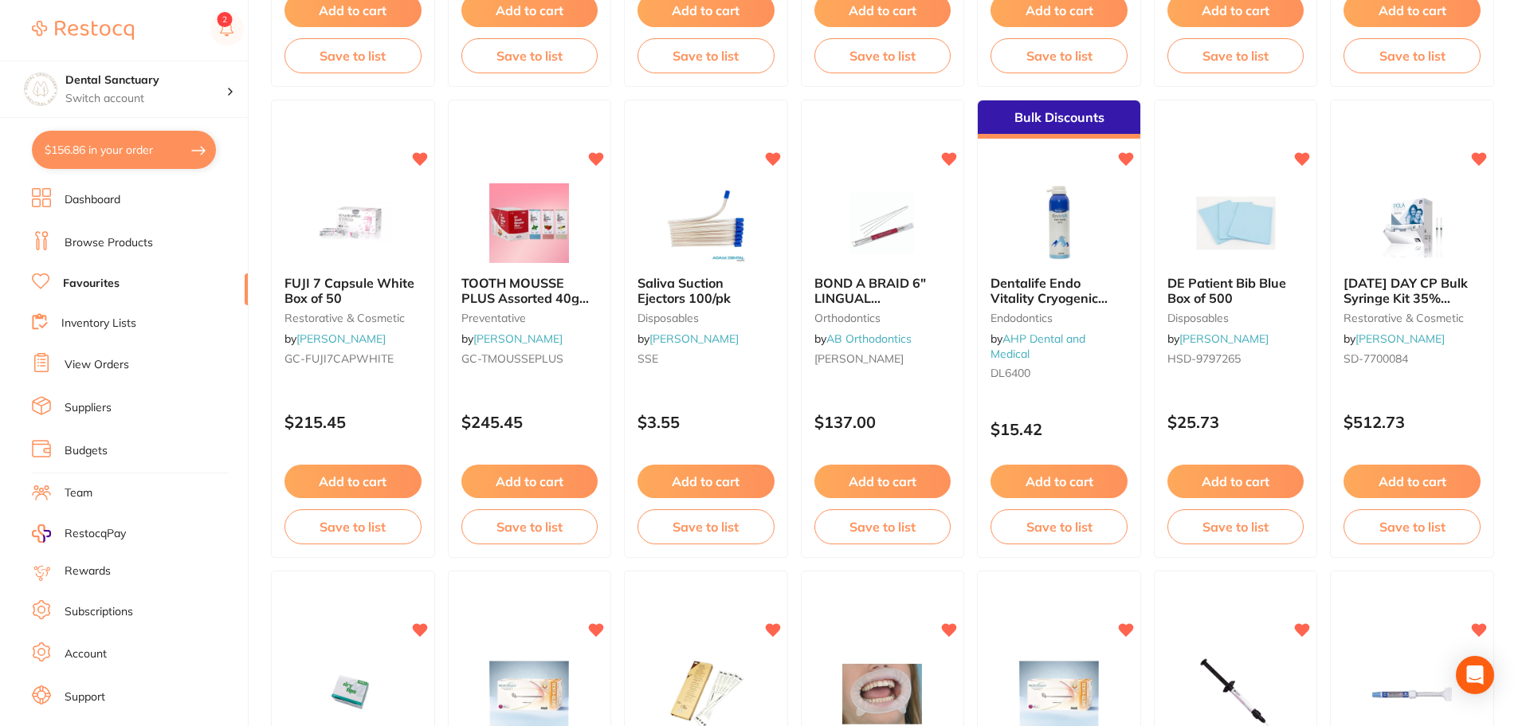
click at [72, 245] on link "Browse Products" at bounding box center [109, 243] width 88 height 16
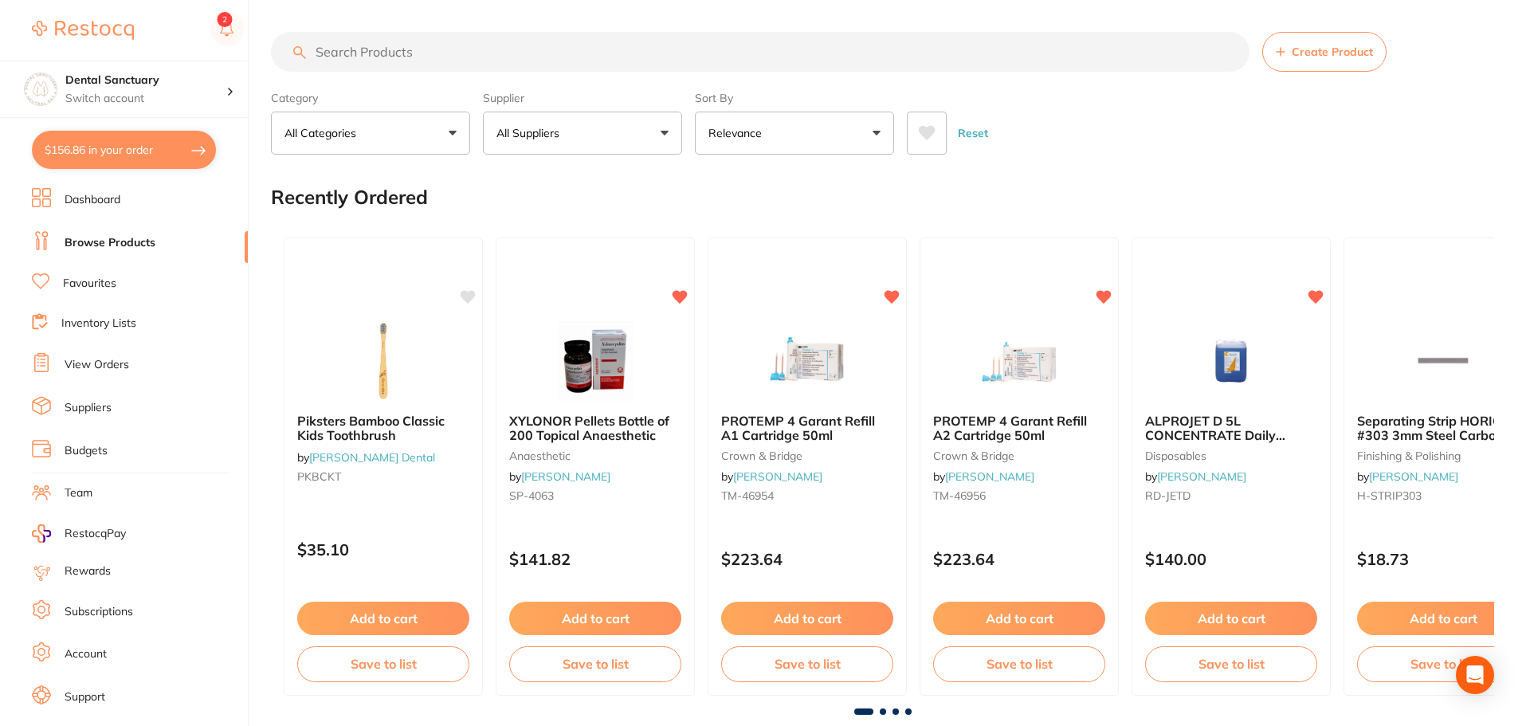
click at [615, 56] on input "search" at bounding box center [760, 52] width 978 height 40
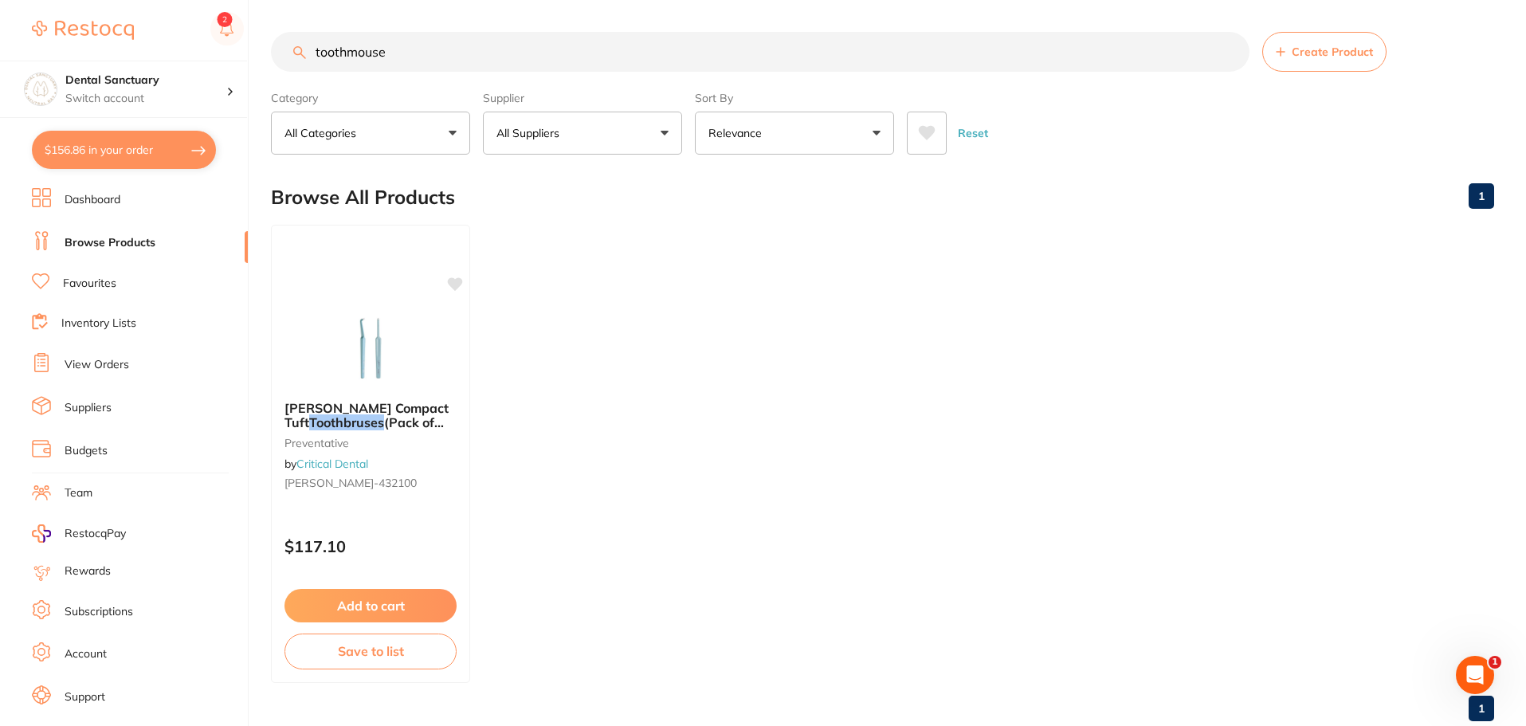
click at [347, 51] on input "toothmouse" at bounding box center [760, 52] width 978 height 40
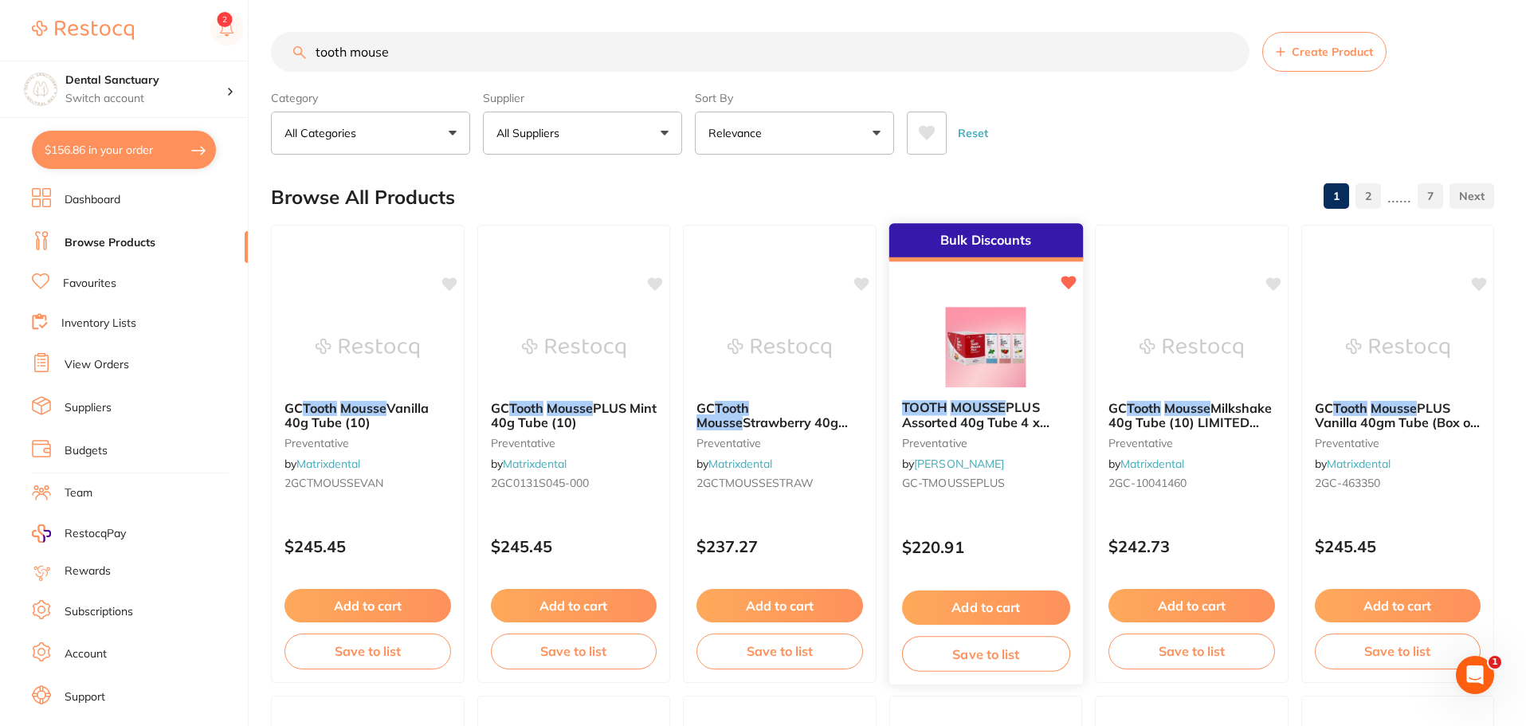
type input "tooth mouse"
click at [1016, 417] on span "PLUS Assorted 40g Tube 4 x Mint & Straw 2 x Van" at bounding box center [974, 421] width 147 height 45
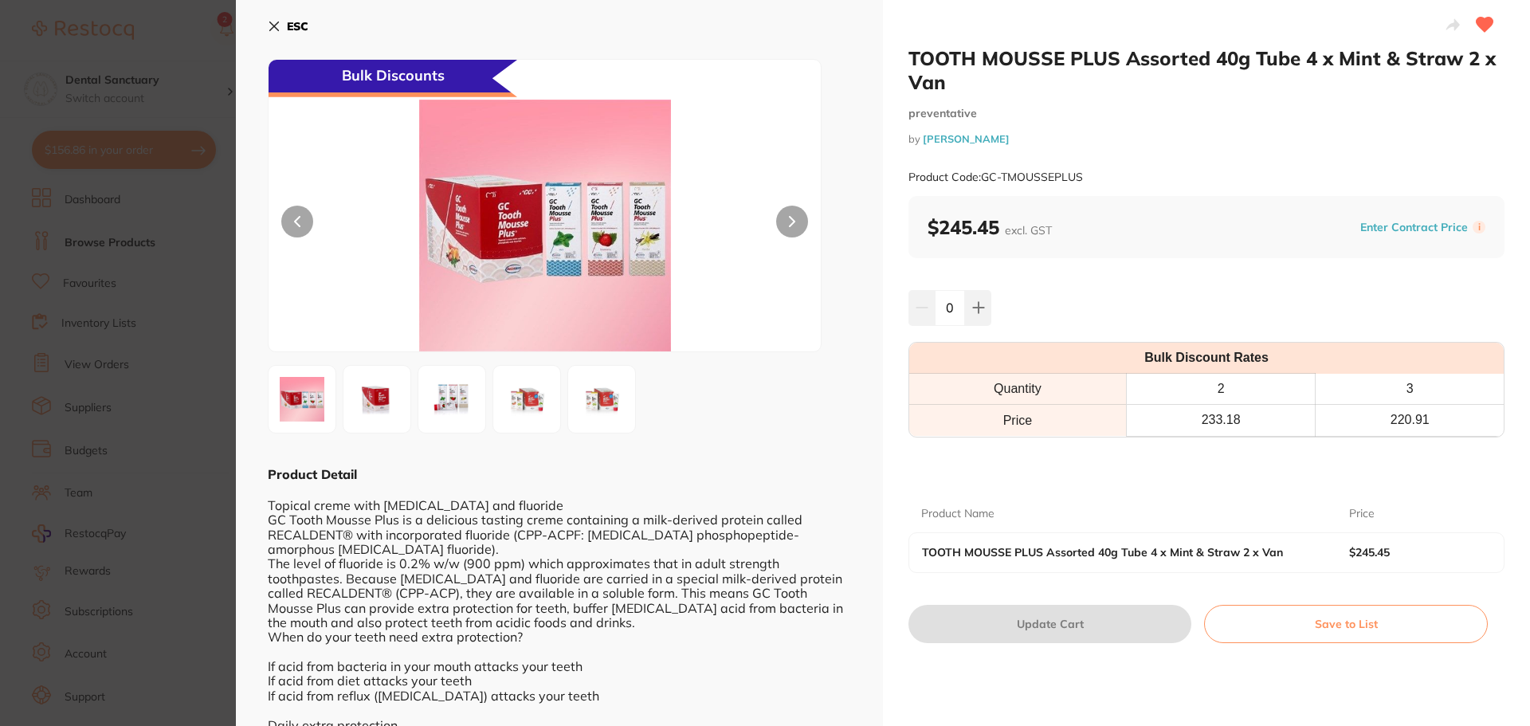
click at [453, 382] on img at bounding box center [451, 398] width 57 height 57
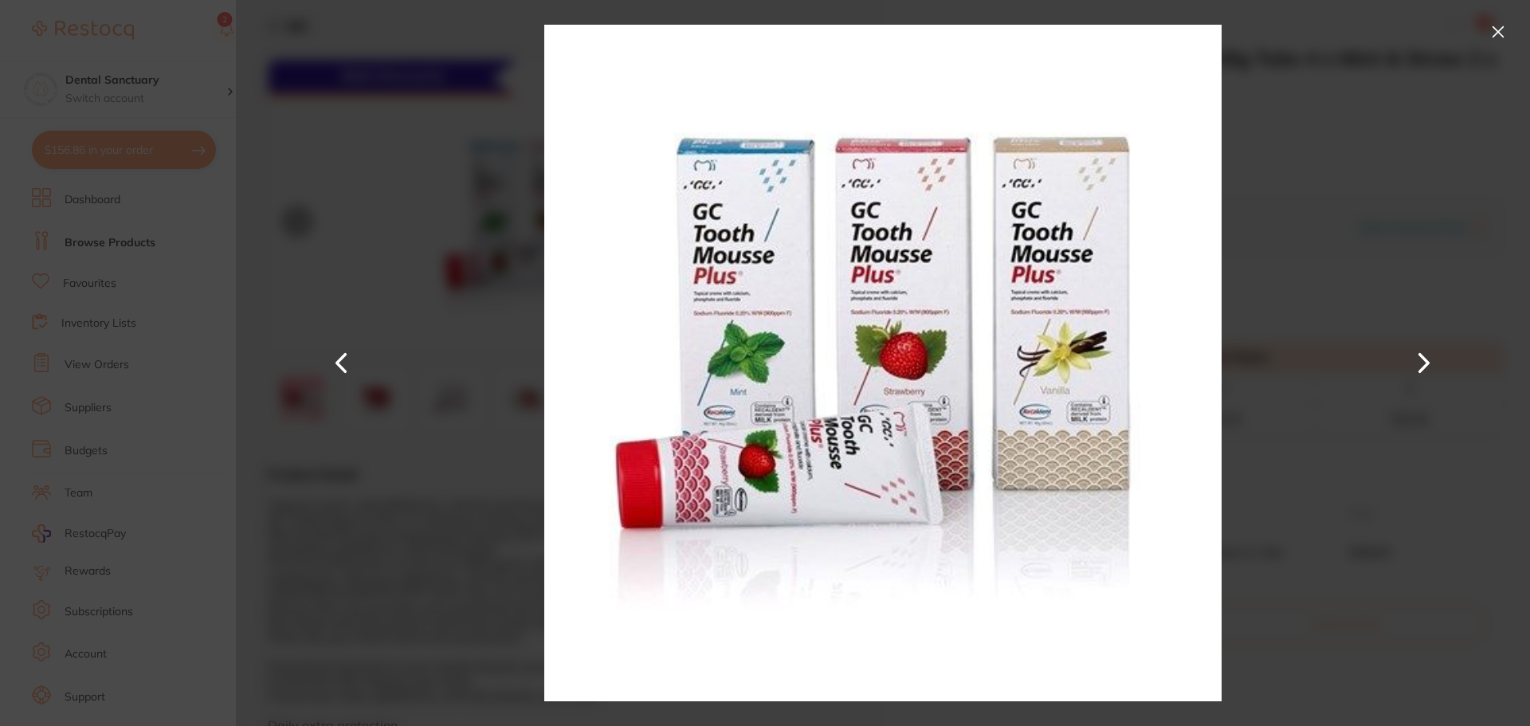
click at [1430, 361] on button at bounding box center [1424, 363] width 38 height 363
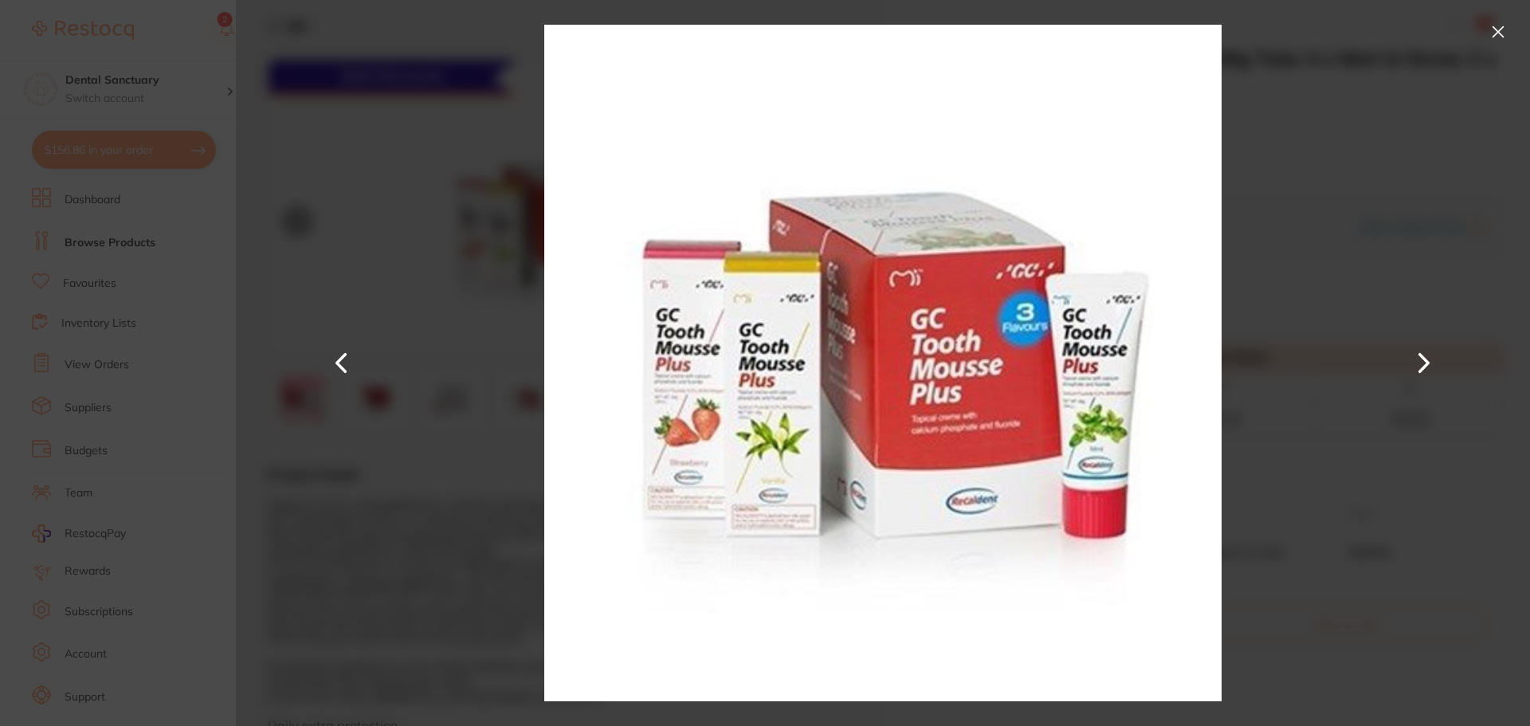
click at [1429, 361] on button at bounding box center [1424, 363] width 38 height 363
click at [1495, 28] on button at bounding box center [1497, 31] width 25 height 25
